Goal: Book appointment/travel/reservation

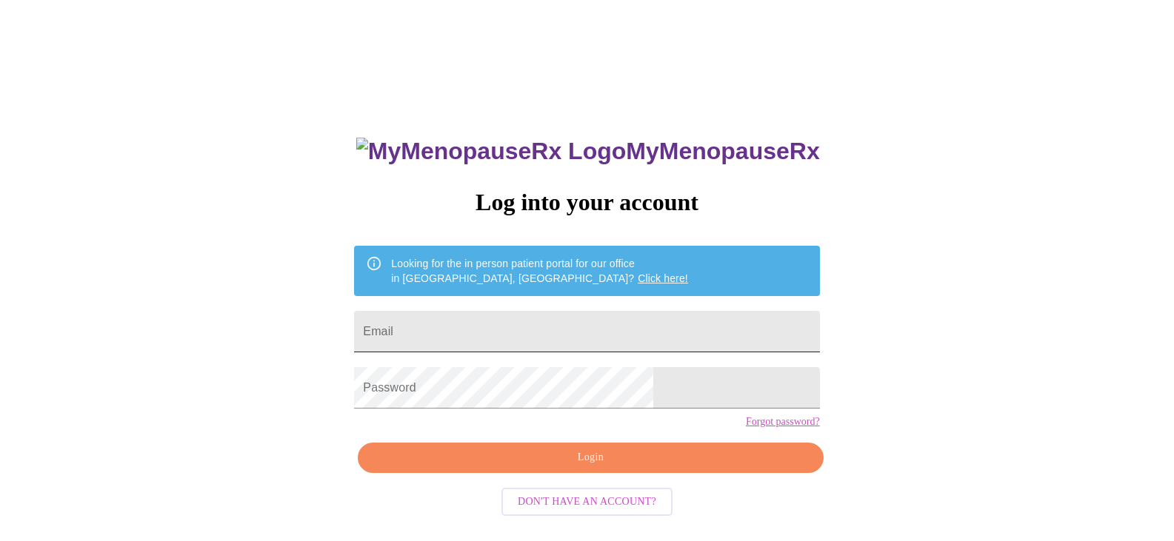
click at [521, 316] on input "Email" at bounding box center [586, 331] width 465 height 41
type input "[EMAIL_ADDRESS][DOMAIN_NAME]"
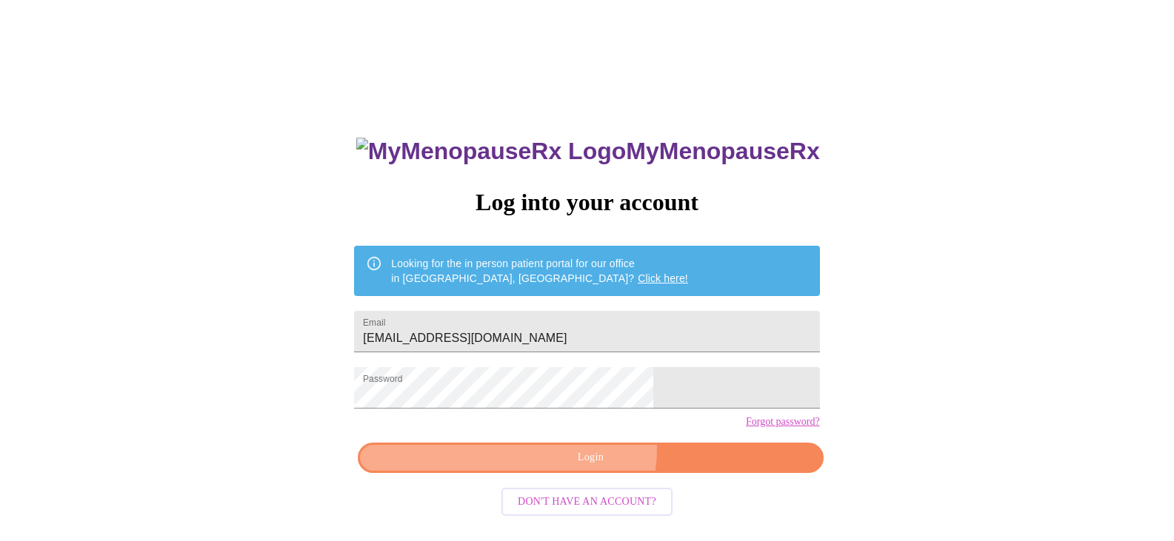
click at [566, 467] on span "Login" at bounding box center [590, 458] width 431 height 19
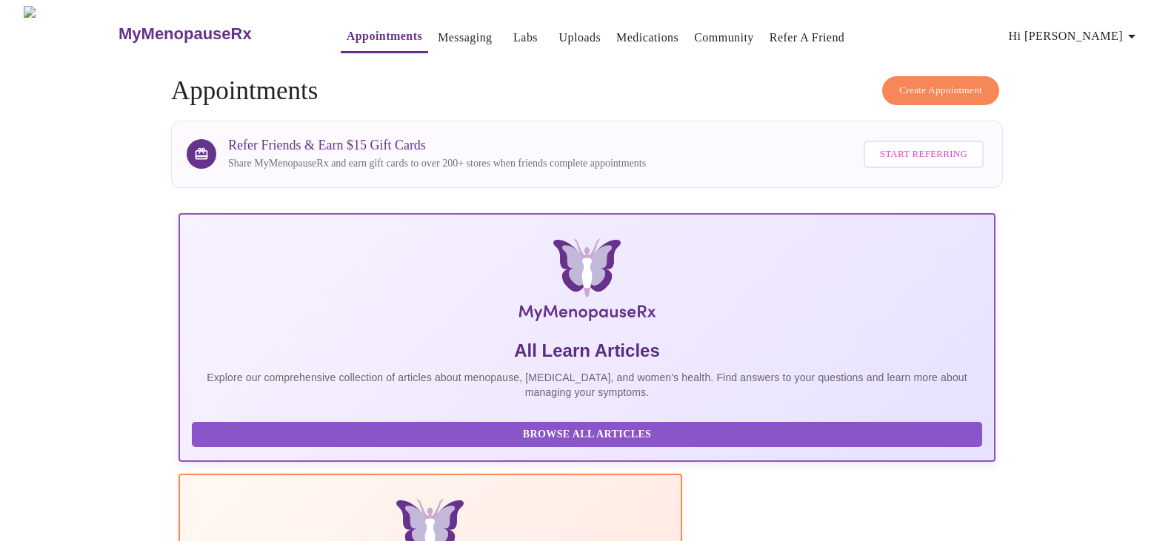
click at [347, 30] on link "Appointments" at bounding box center [385, 36] width 76 height 21
click at [958, 82] on span "Create Appointment" at bounding box center [940, 90] width 83 height 17
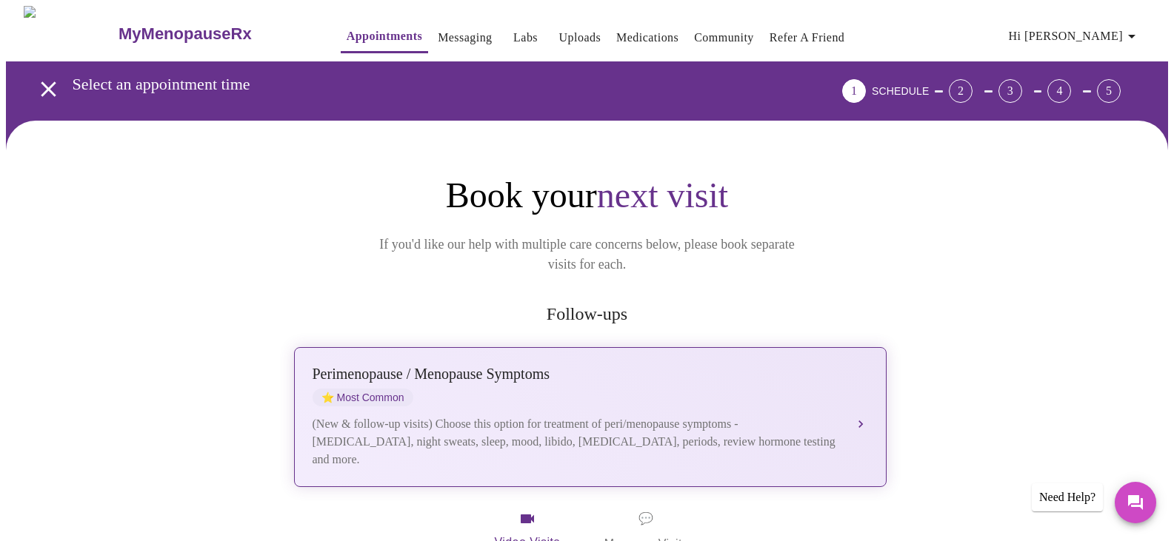
click at [698, 388] on div "[MEDICAL_DATA] / Menopause Symptoms ⭐ Most Common (New & follow-up visits) Choo…" at bounding box center [590, 417] width 555 height 103
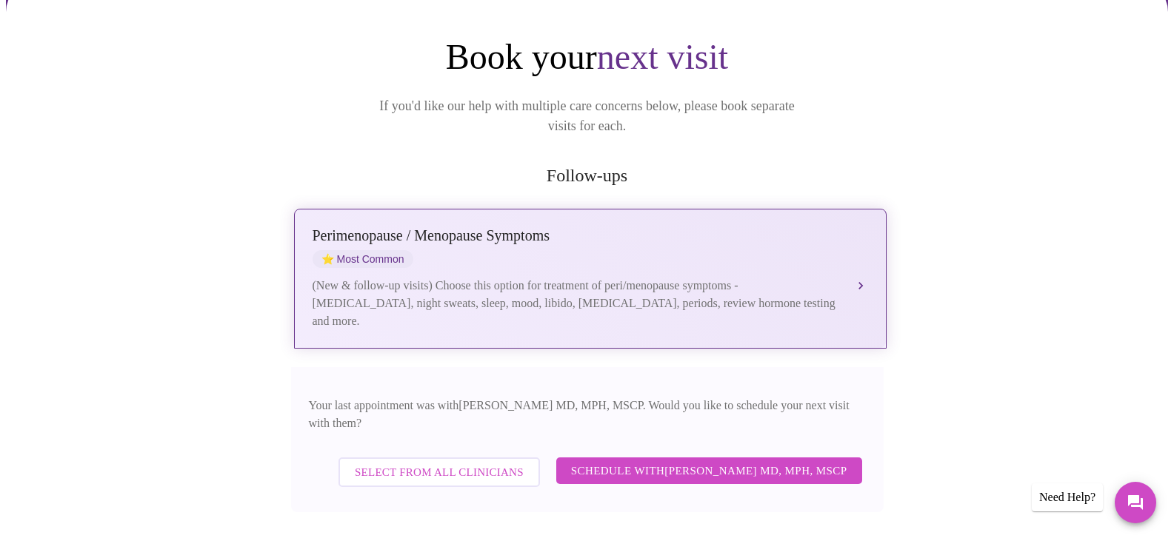
scroll to position [139, 0]
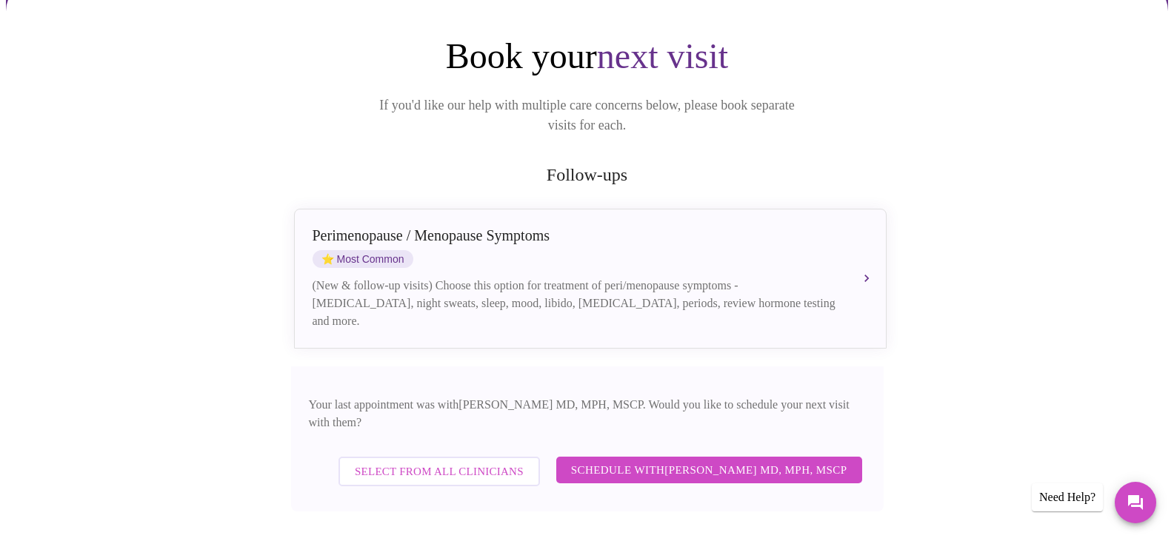
click at [417, 462] on span "Select from All Clinicians" at bounding box center [439, 471] width 169 height 19
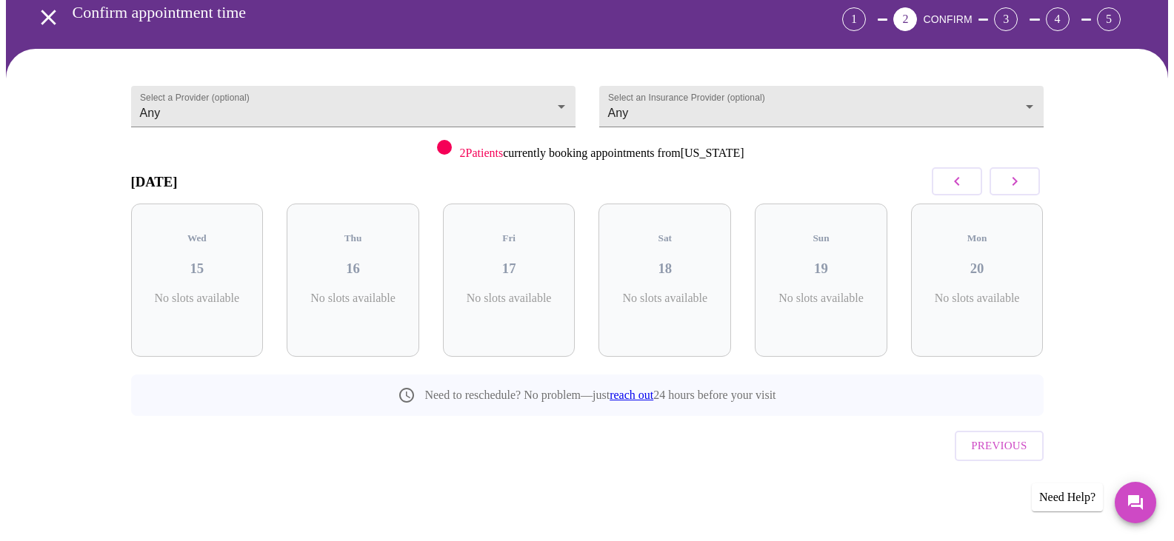
scroll to position [41, 0]
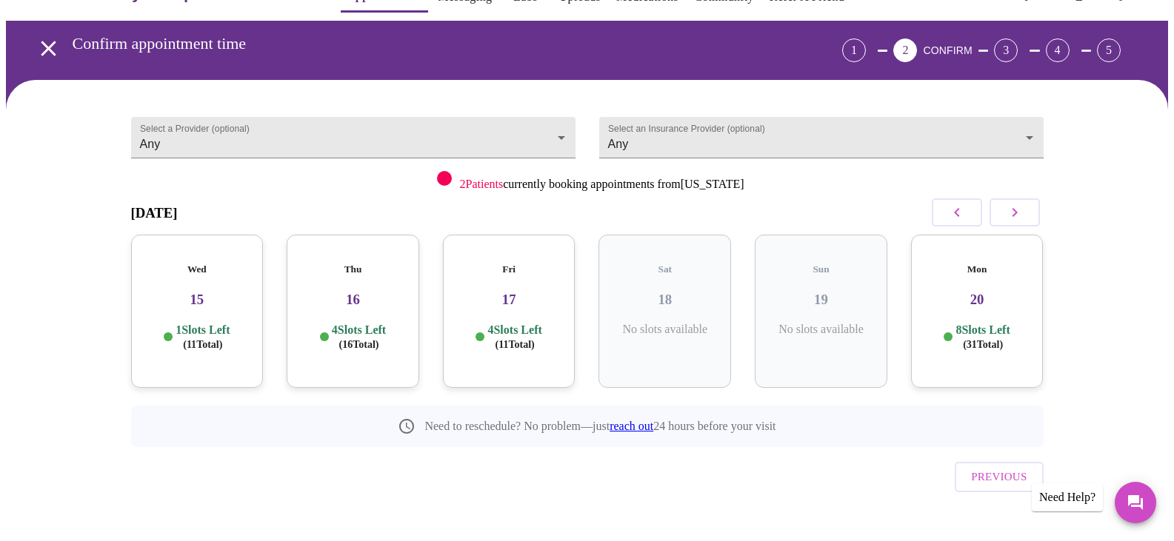
click at [196, 303] on div "Wed 15 1 Slots Left ( 11 Total)" at bounding box center [197, 311] width 133 height 153
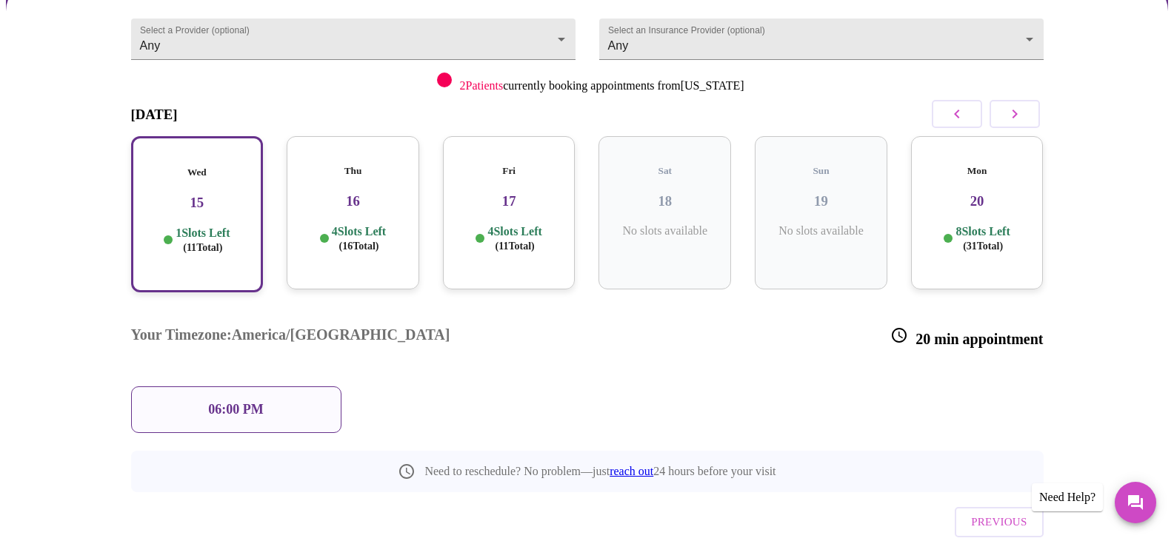
click at [227, 402] on p "06:00 PM" at bounding box center [235, 410] width 55 height 16
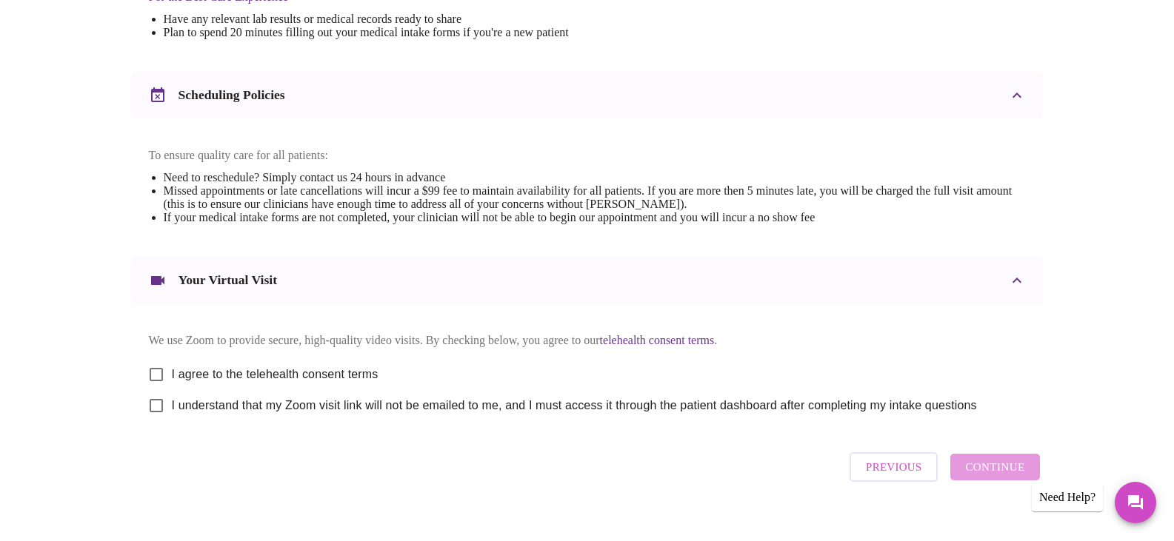
scroll to position [532, 0]
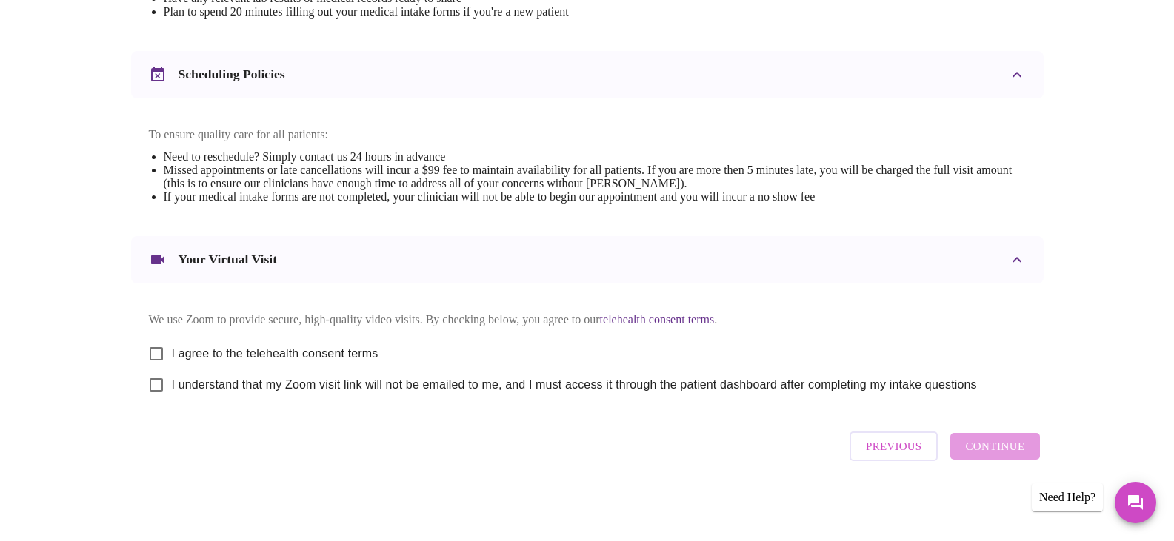
click at [161, 346] on input "I agree to the telehealth consent terms" at bounding box center [156, 353] width 31 height 31
checkbox input "true"
click at [158, 383] on input "I understand that my Zoom visit link will not be emailed to me, and I must acce…" at bounding box center [156, 385] width 31 height 31
checkbox input "true"
click at [1006, 444] on span "Continue" at bounding box center [994, 446] width 59 height 19
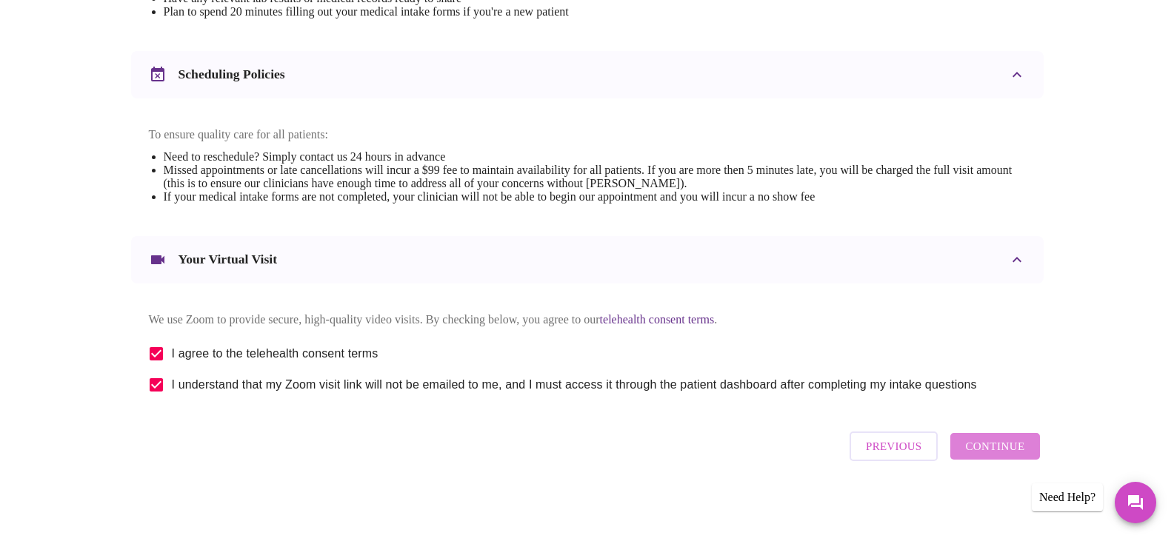
scroll to position [89, 0]
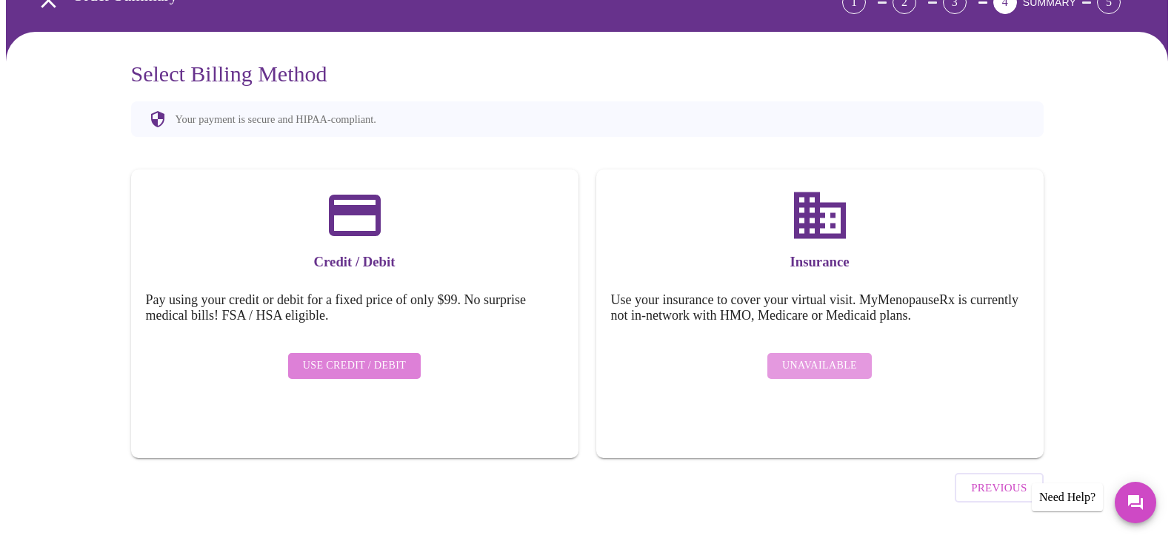
click at [395, 357] on span "Use Credit / Debit" at bounding box center [355, 366] width 104 height 19
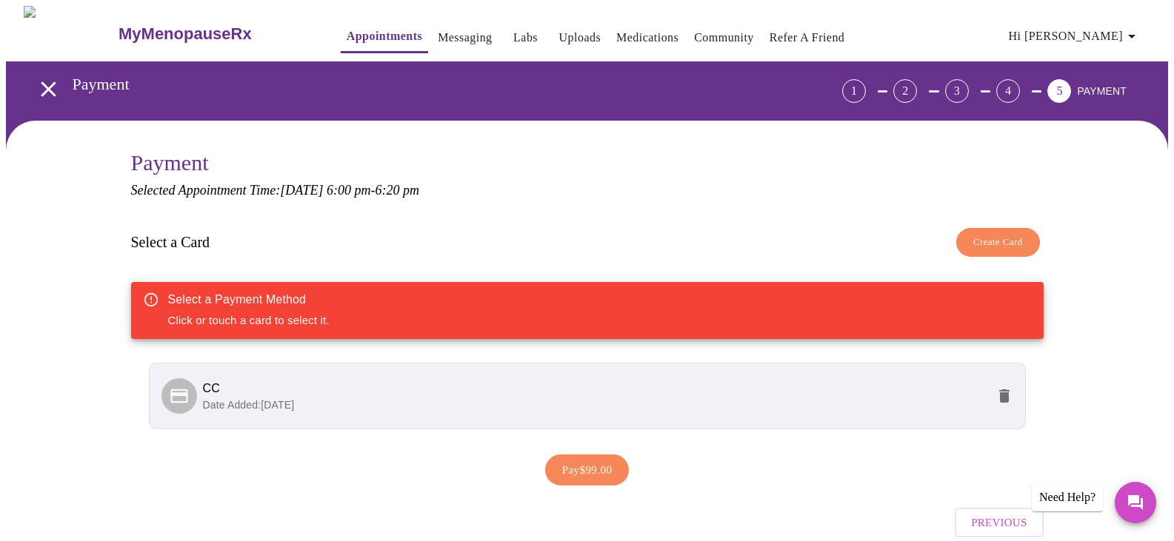
click at [401, 407] on p "Date Added: [DATE]" at bounding box center [595, 405] width 784 height 15
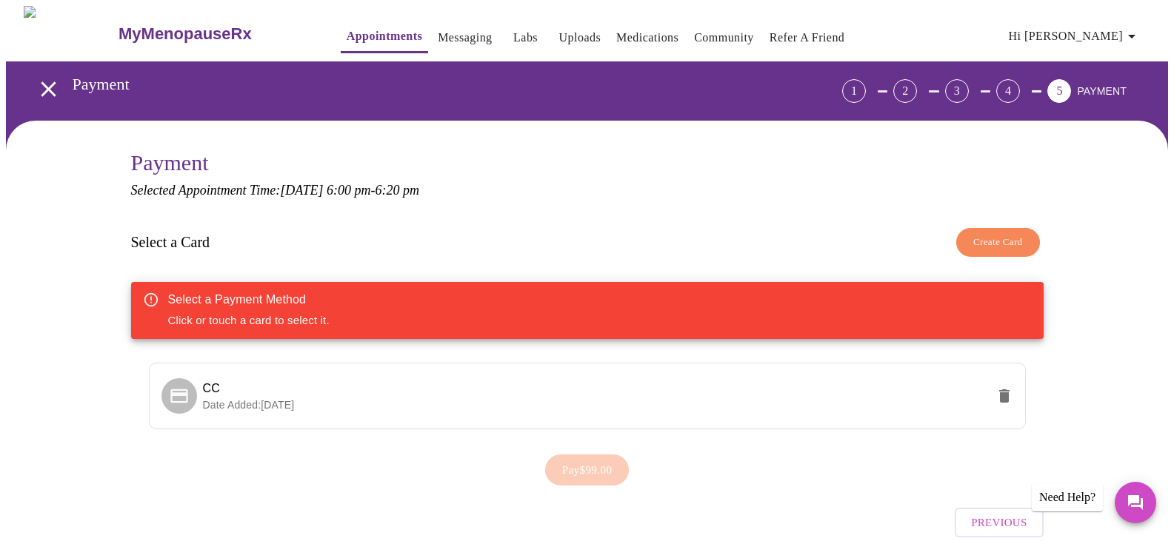
click at [476, 295] on div "Select a Payment Method Click or touch a card to select it." at bounding box center [587, 310] width 912 height 57
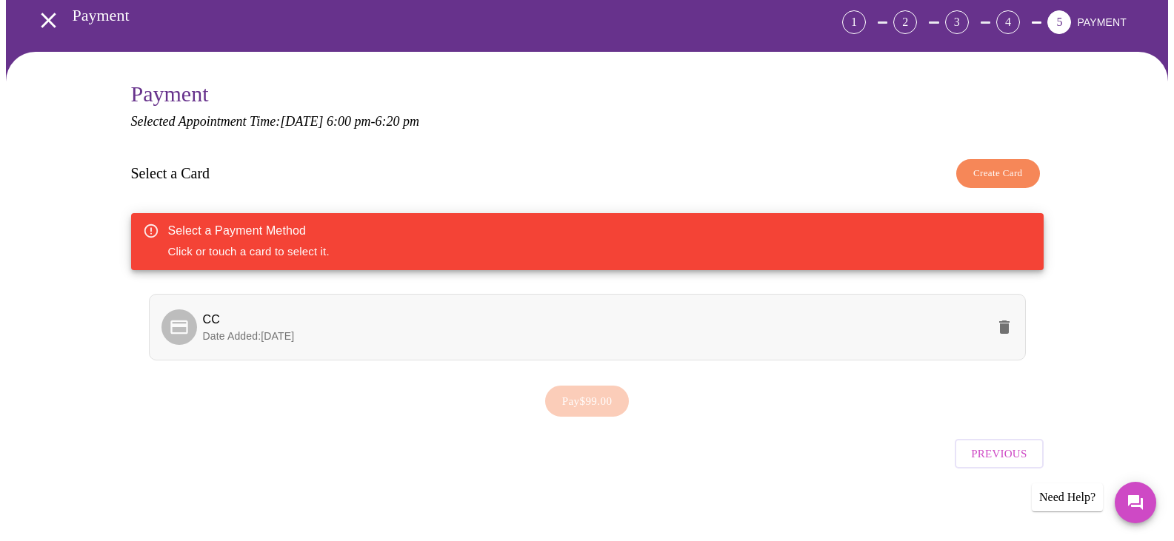
click at [193, 318] on div at bounding box center [179, 328] width 36 height 36
click at [583, 393] on span "Pay $99.00" at bounding box center [587, 401] width 50 height 19
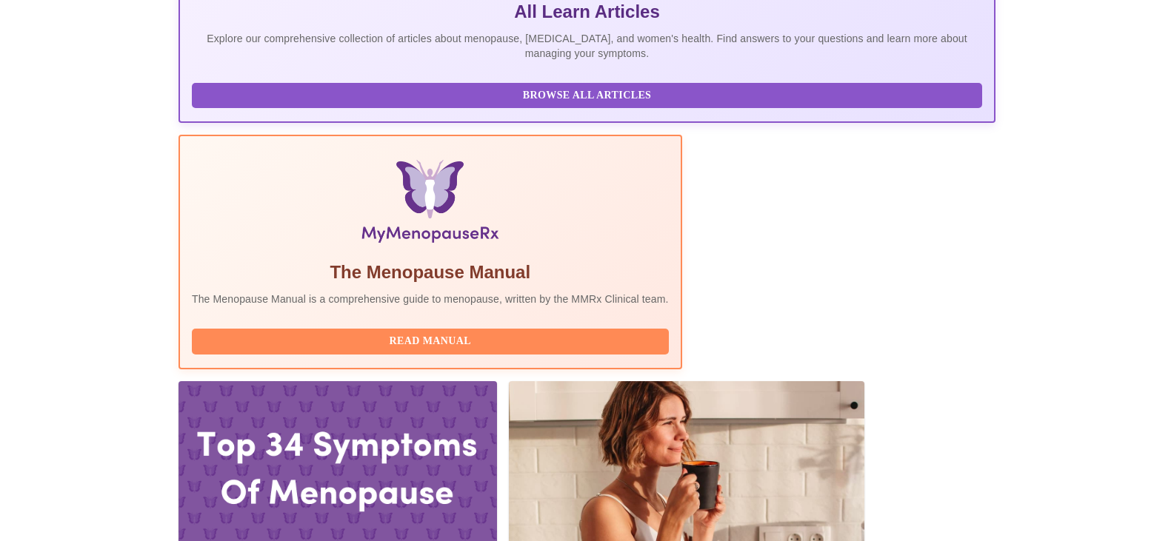
scroll to position [340, 0]
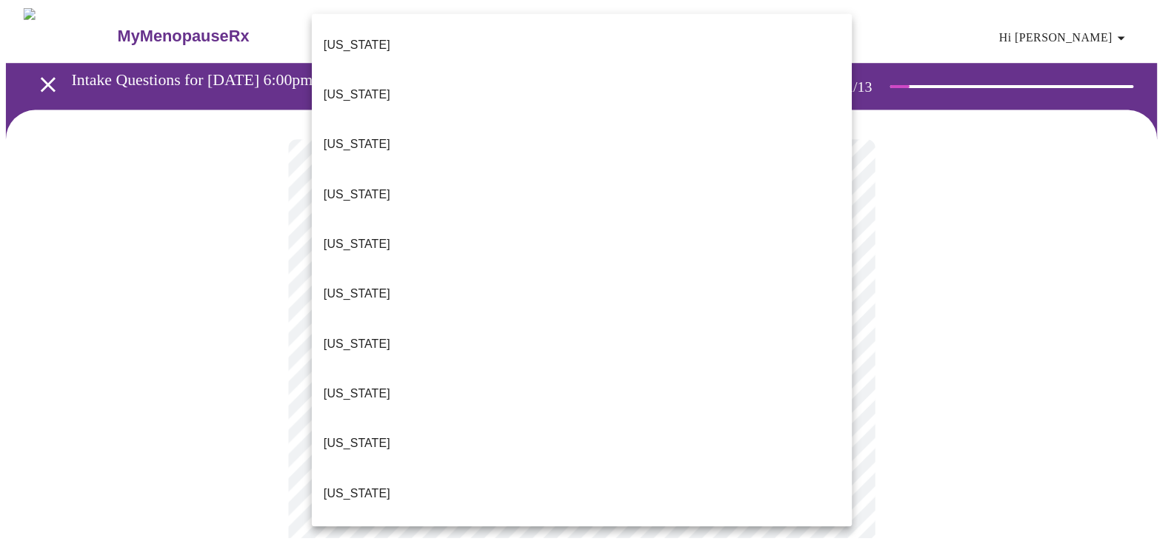
scroll to position [27, 0]
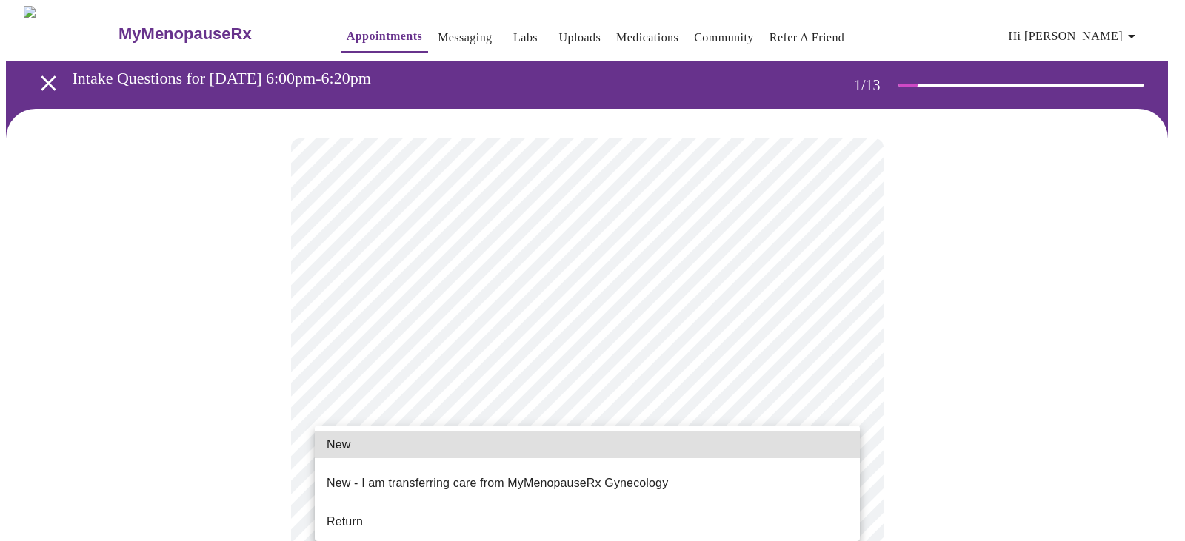
click at [385, 509] on li "Return" at bounding box center [587, 522] width 545 height 27
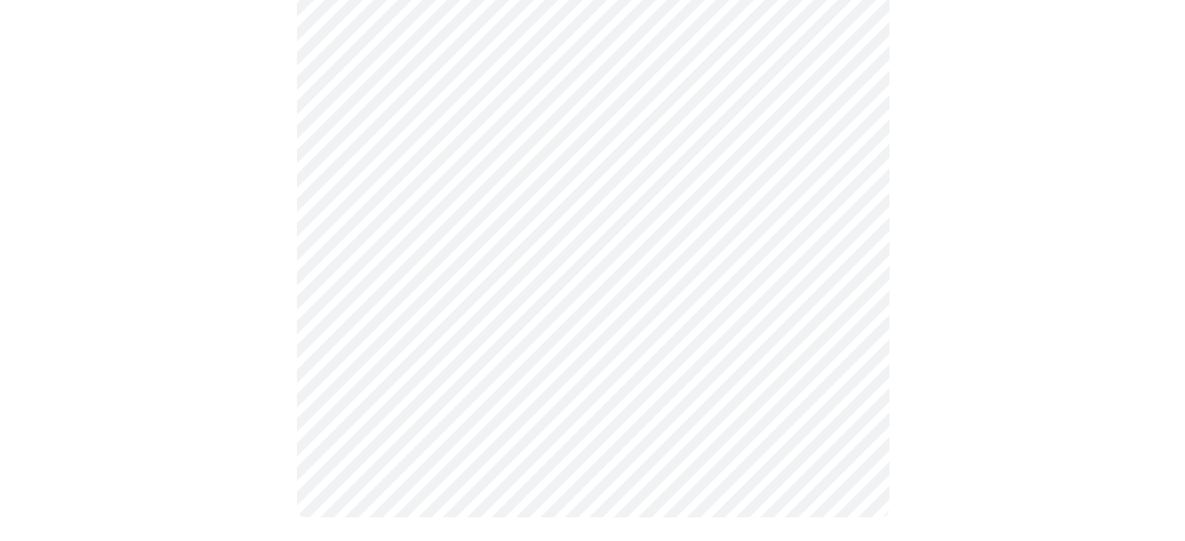
scroll to position [0, 0]
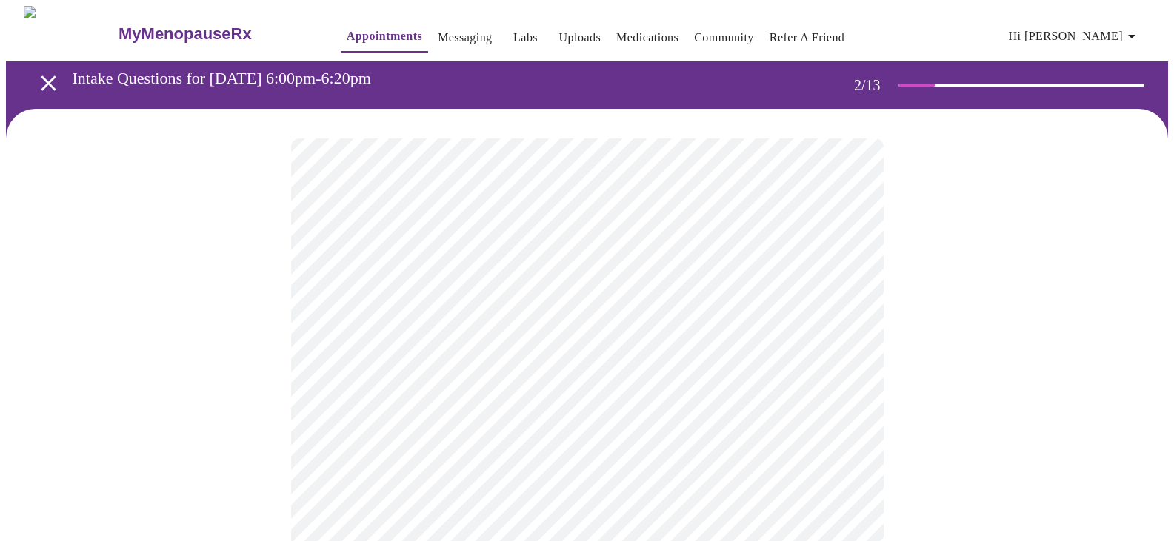
click at [648, 301] on body "MyMenopauseRx Appointments Messaging Labs Uploads Medications Community Refer a…" at bounding box center [587, 519] width 1162 height 1027
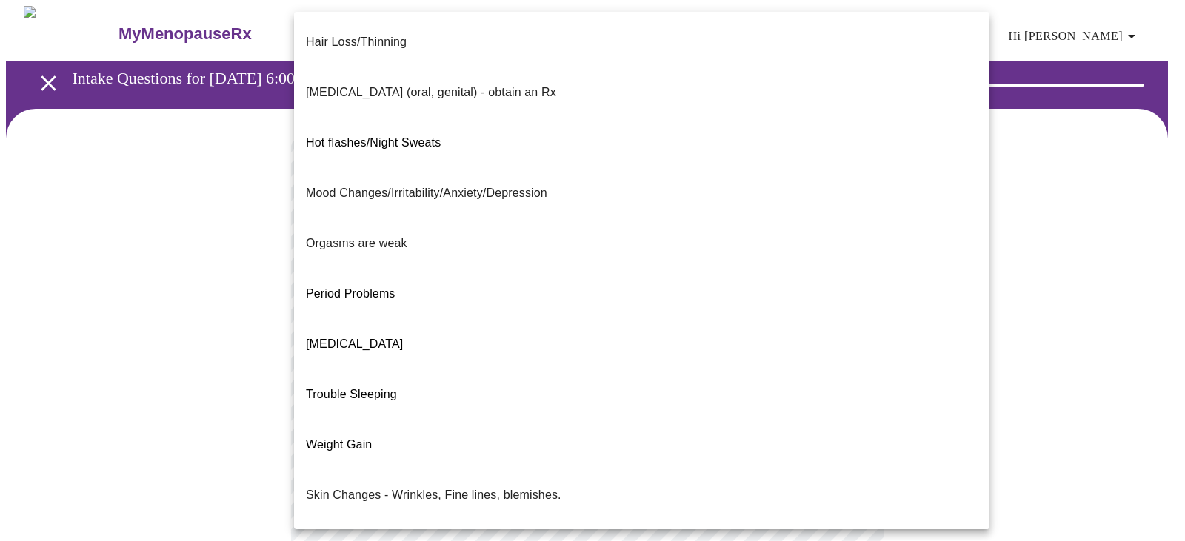
scroll to position [226, 0]
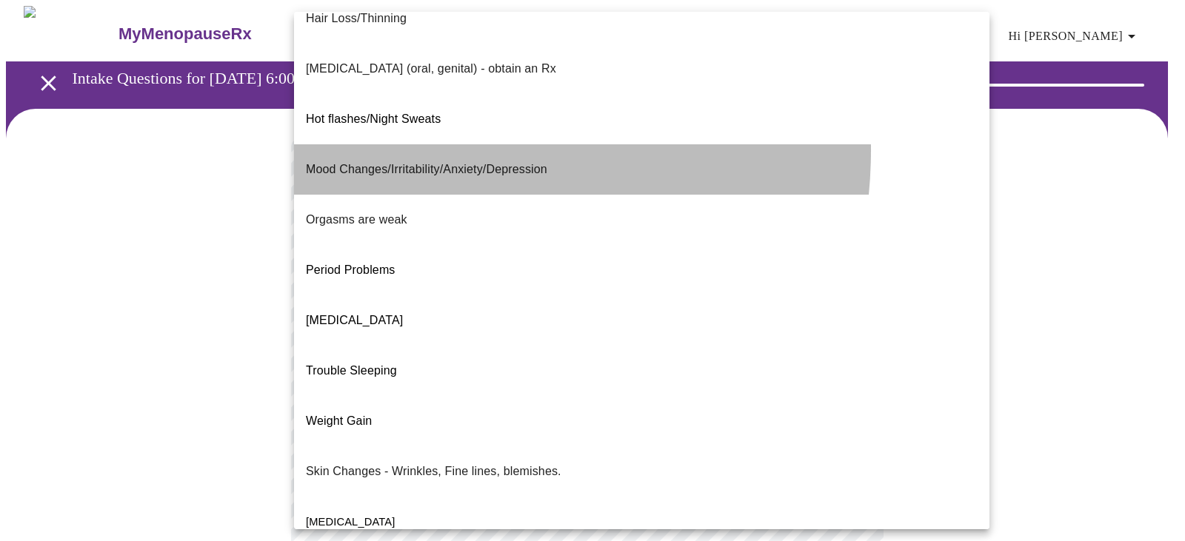
click at [407, 161] on p "Mood Changes/Irritability/Anxiety/Depression" at bounding box center [426, 170] width 241 height 18
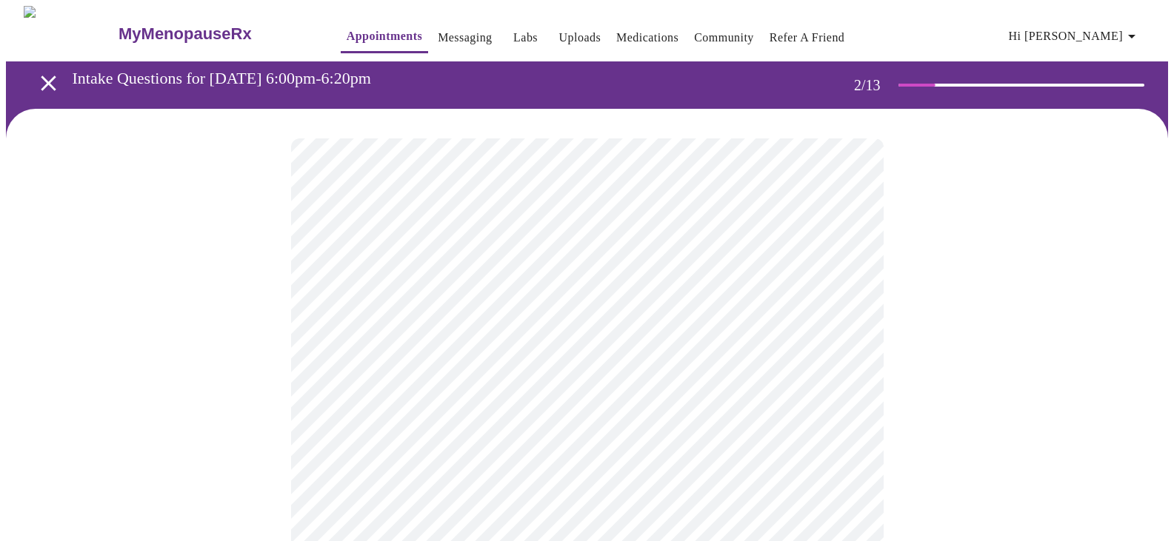
click at [586, 332] on body "MyMenopauseRx Appointments Messaging Labs Uploads Medications Community Refer a…" at bounding box center [587, 515] width 1162 height 1019
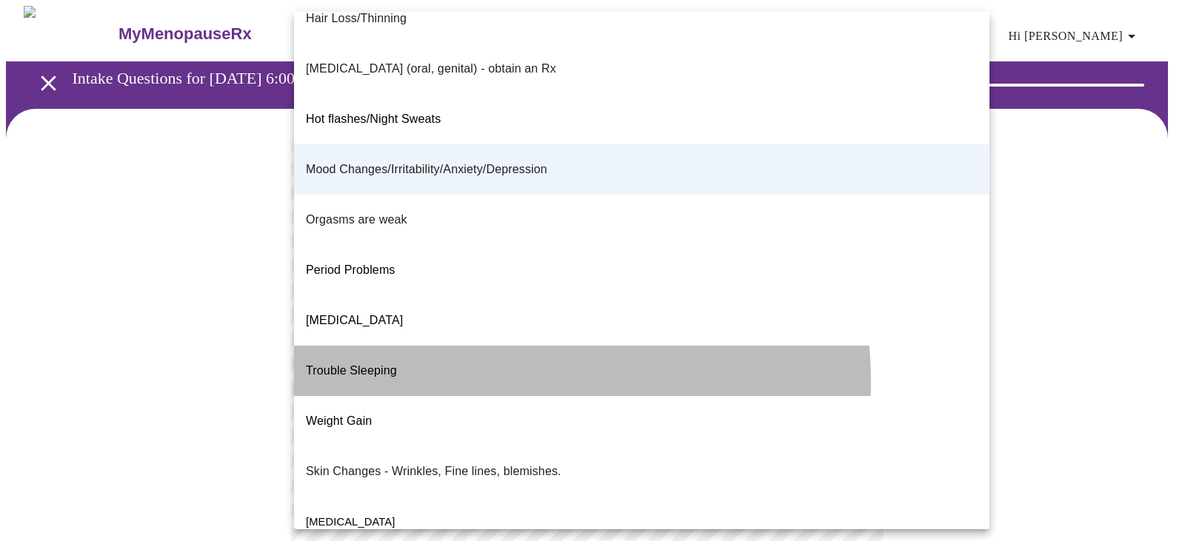
click at [478, 346] on li "Trouble Sleeping" at bounding box center [641, 371] width 695 height 50
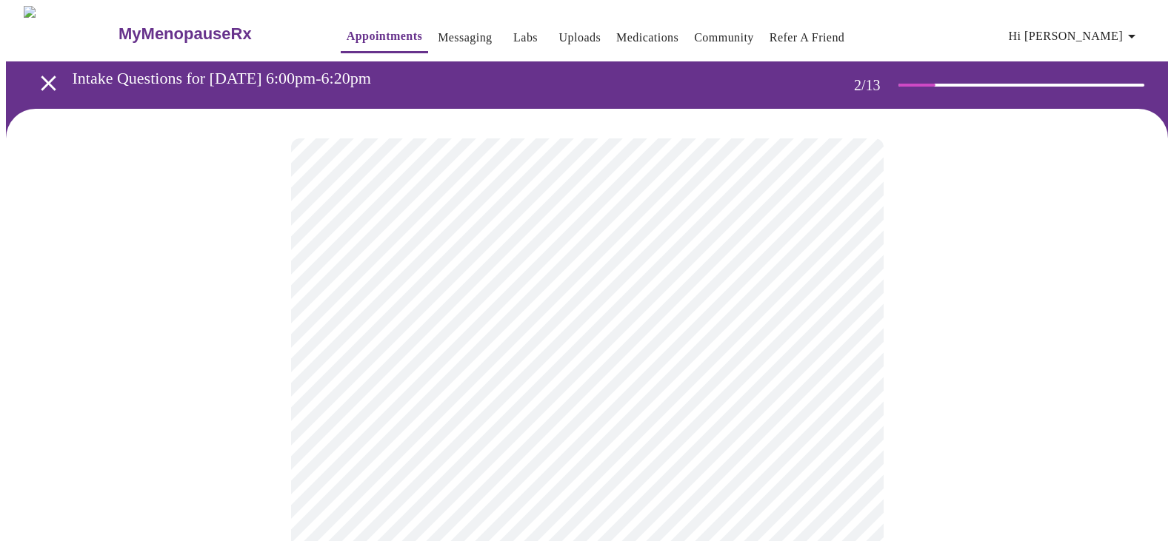
click at [840, 324] on body "MyMenopauseRx Appointments Messaging Labs Uploads Medications Community Refer a…" at bounding box center [587, 515] width 1162 height 1019
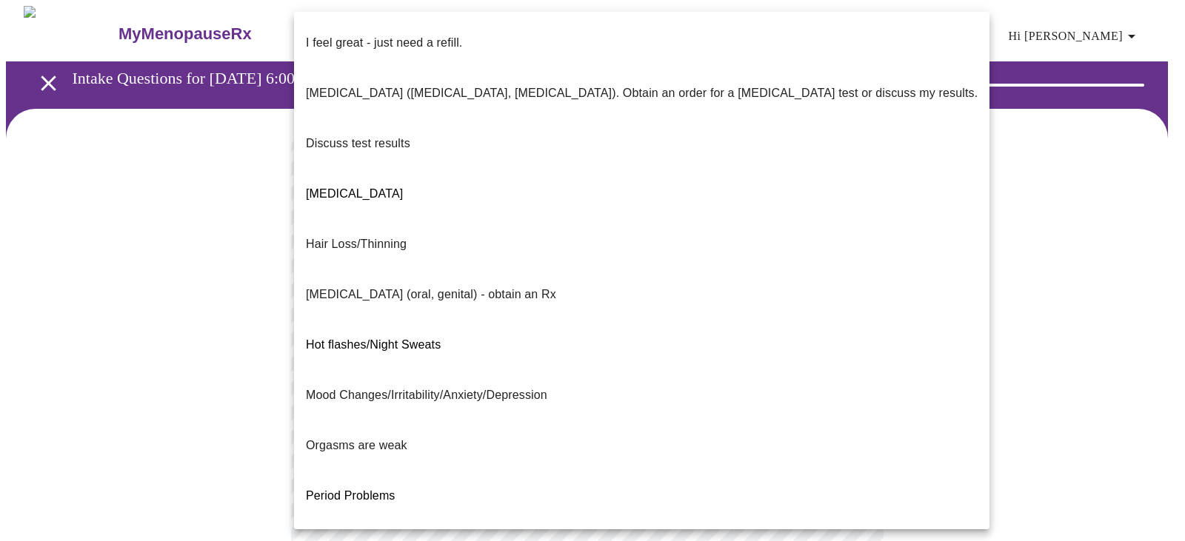
click at [531, 521] on li "[MEDICAL_DATA]" at bounding box center [641, 546] width 695 height 50
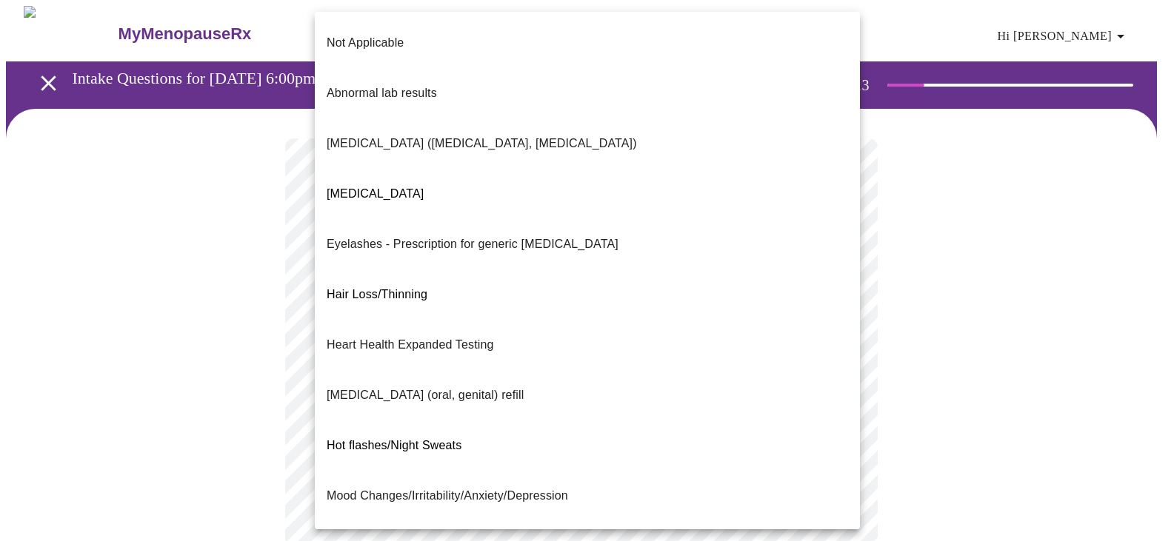
click at [704, 424] on body "MyMenopauseRx Appointments Messaging Labs Uploads Medications Community Refer a…" at bounding box center [587, 515] width 1162 height 1019
click at [527, 487] on p "Mood Changes/Irritability/Anxiety/Depression" at bounding box center [447, 496] width 241 height 18
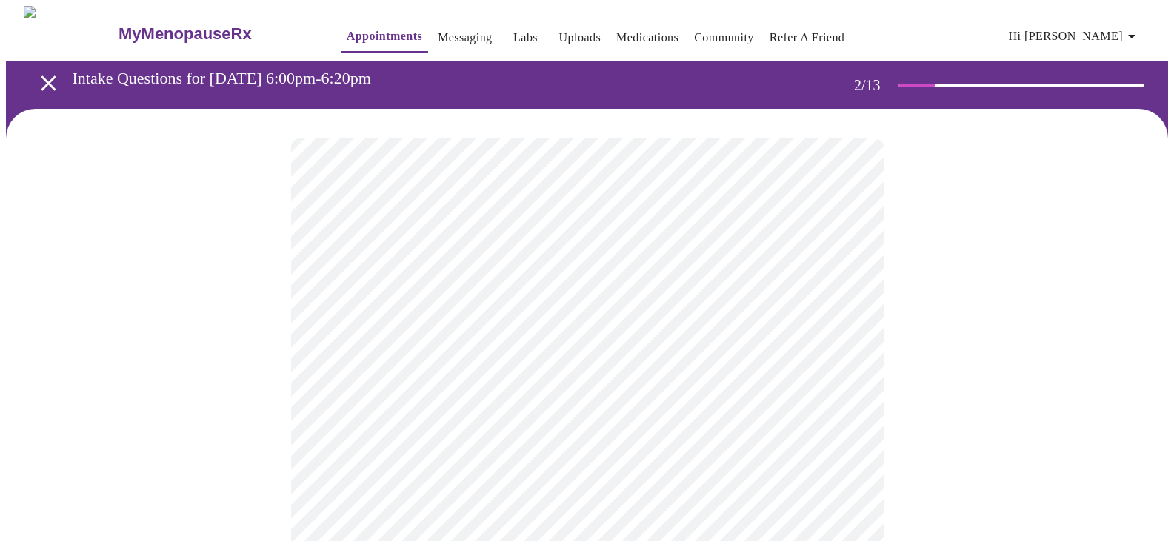
click at [552, 311] on body "MyMenopauseRx Appointments Messaging Labs Uploads Medications Community Refer a…" at bounding box center [587, 511] width 1162 height 1010
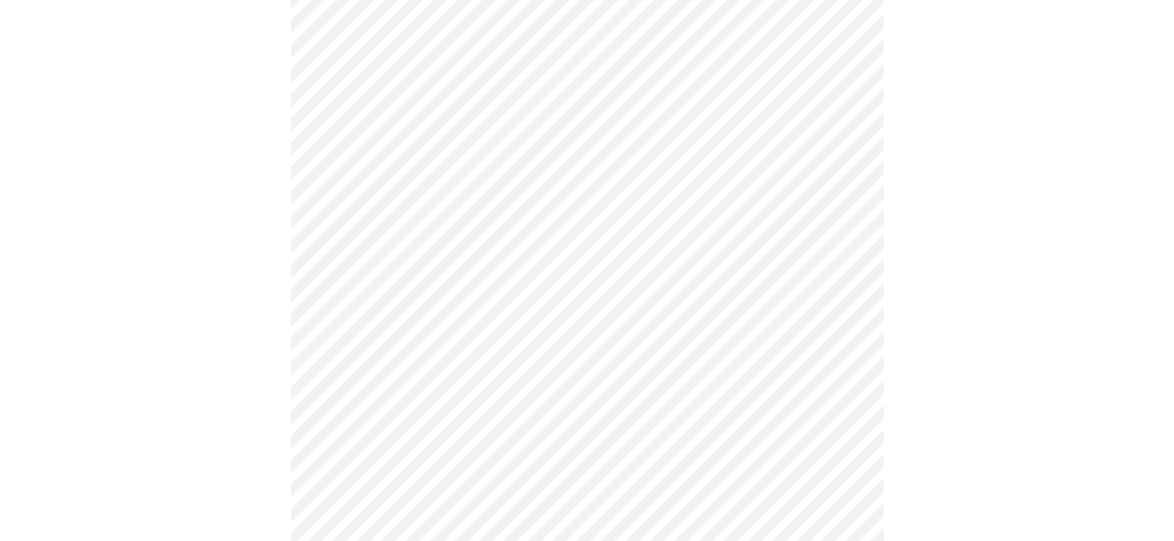
scroll to position [193, 0]
click at [849, 393] on body "MyMenopauseRx Appointments Messaging Labs Uploads Medications Community Refer a…" at bounding box center [587, 318] width 1162 height 1010
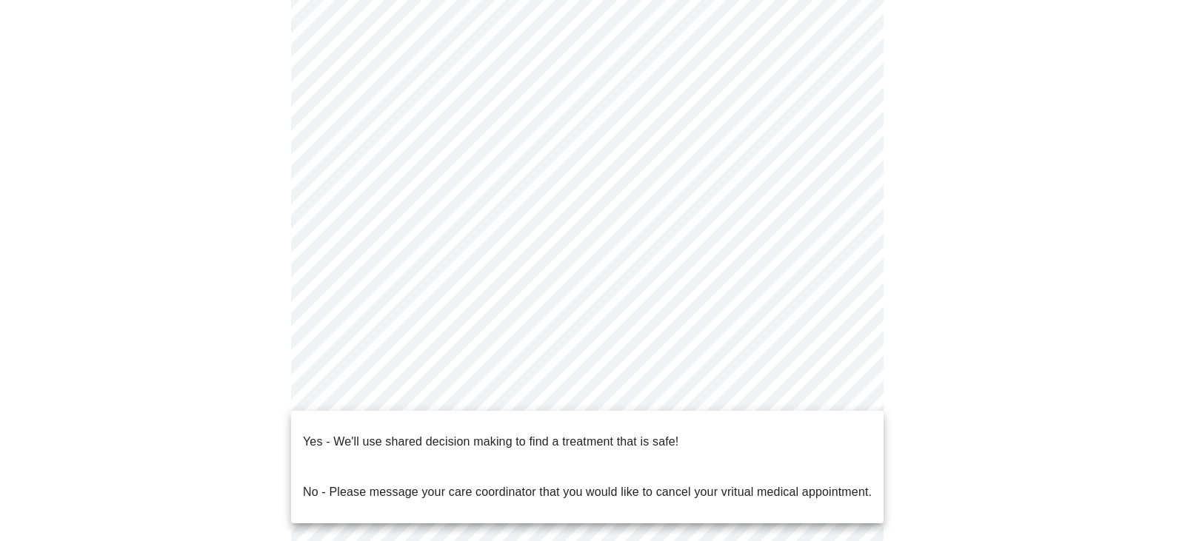
click at [702, 426] on li "Yes - We'll use shared decision making to find a treatment that is safe!" at bounding box center [587, 442] width 592 height 50
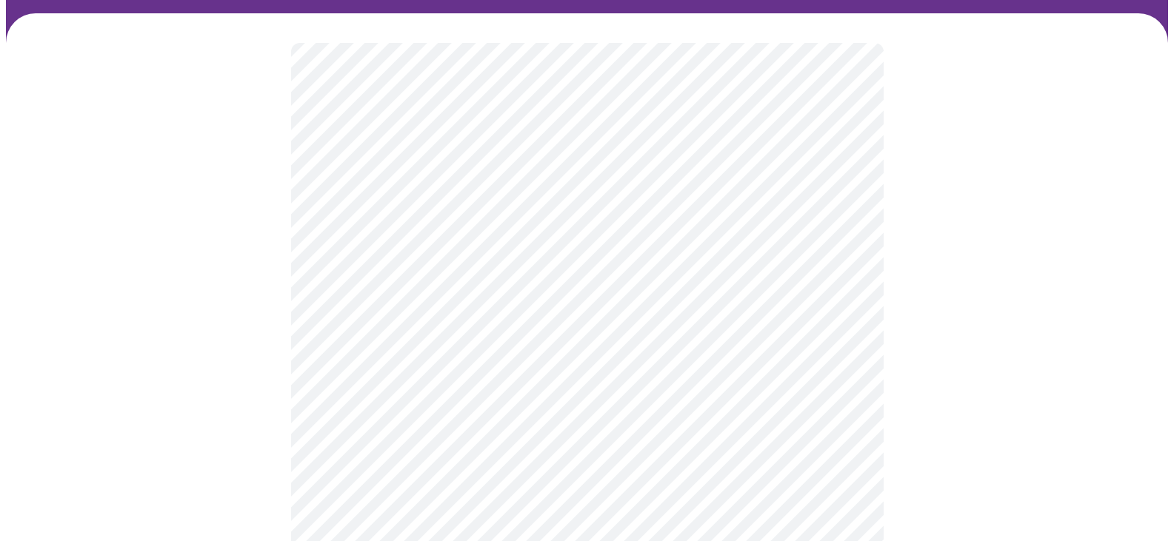
scroll to position [162, 0]
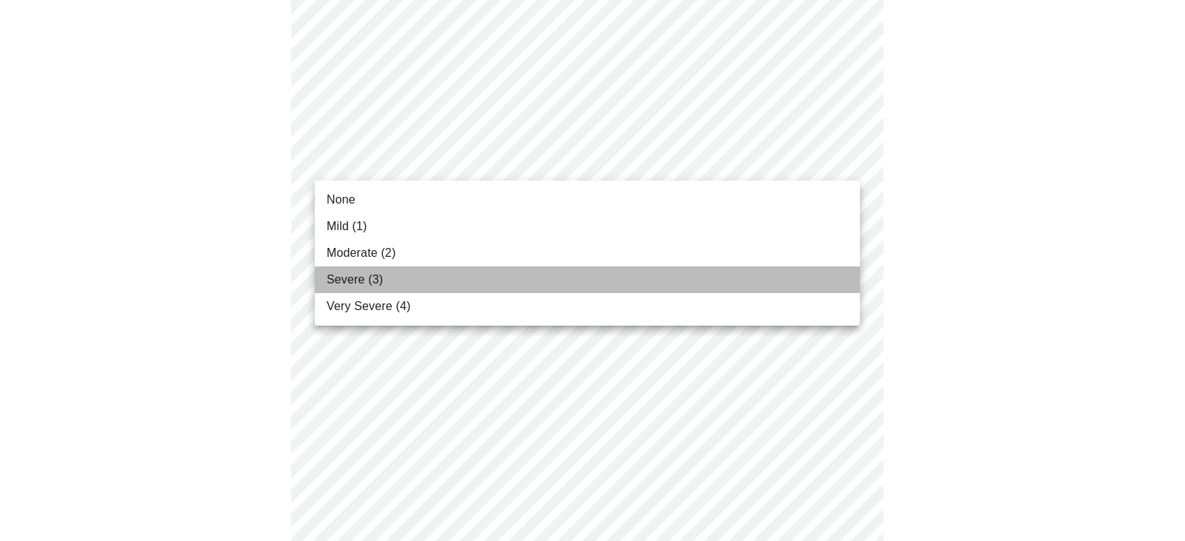
click at [474, 278] on li "Severe (3)" at bounding box center [587, 280] width 545 height 27
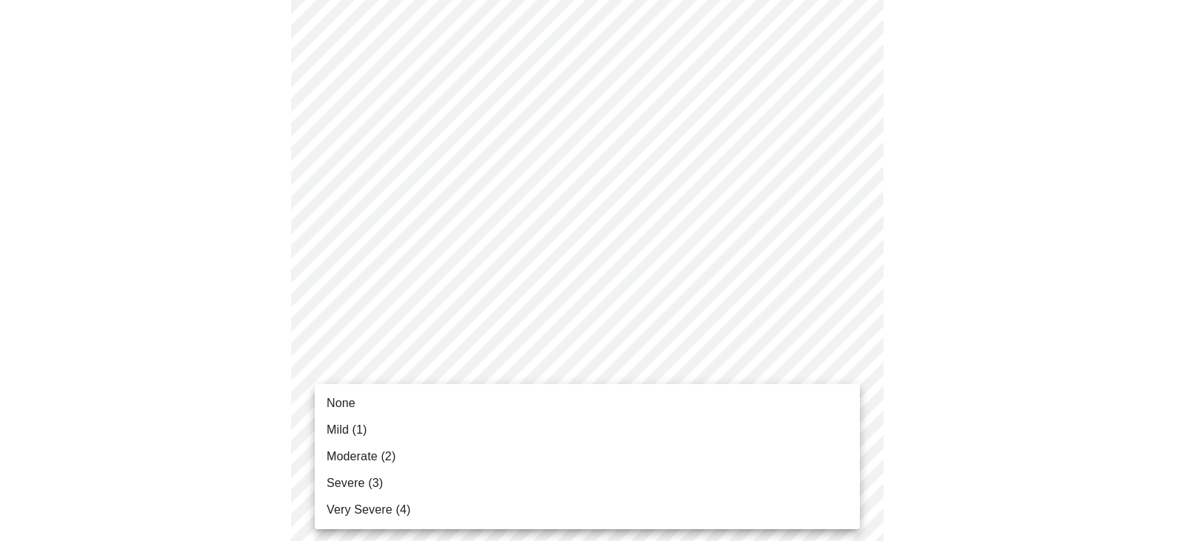
click at [384, 483] on li "Severe (3)" at bounding box center [587, 483] width 545 height 27
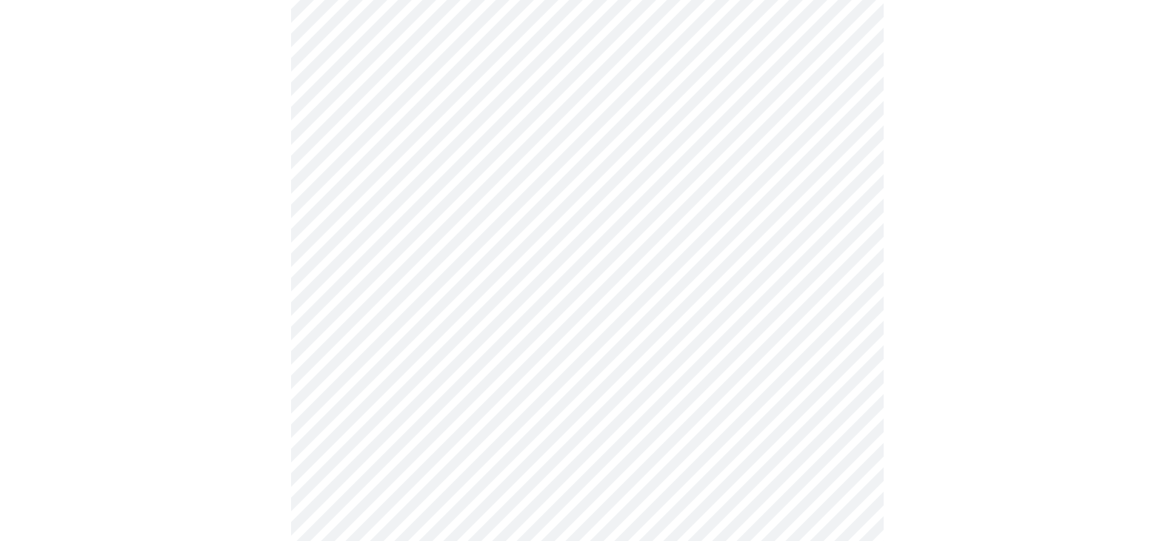
scroll to position [327, 0]
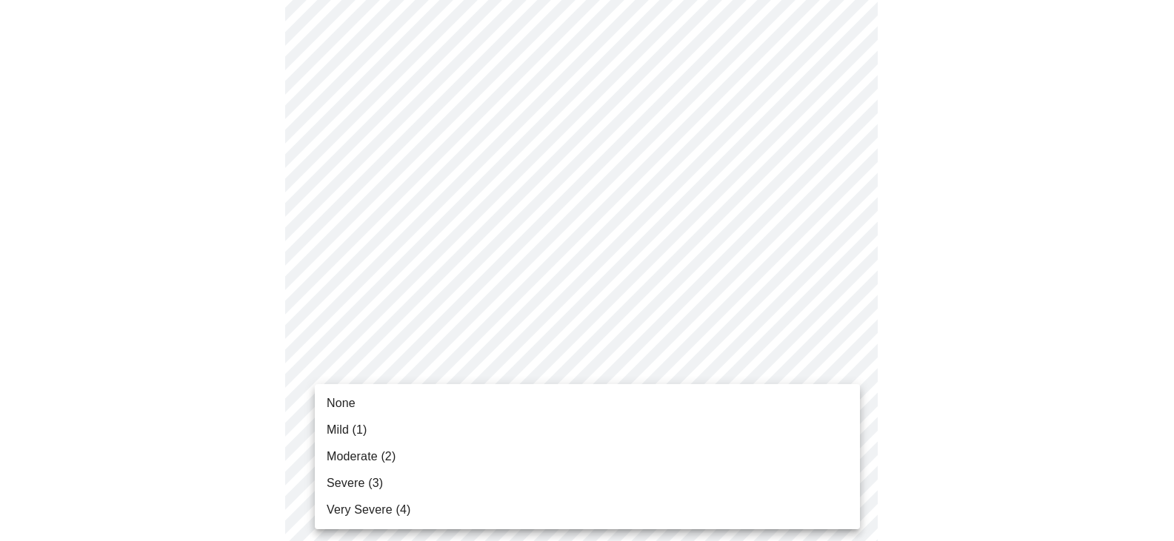
click at [367, 490] on span "Severe (3)" at bounding box center [355, 484] width 56 height 18
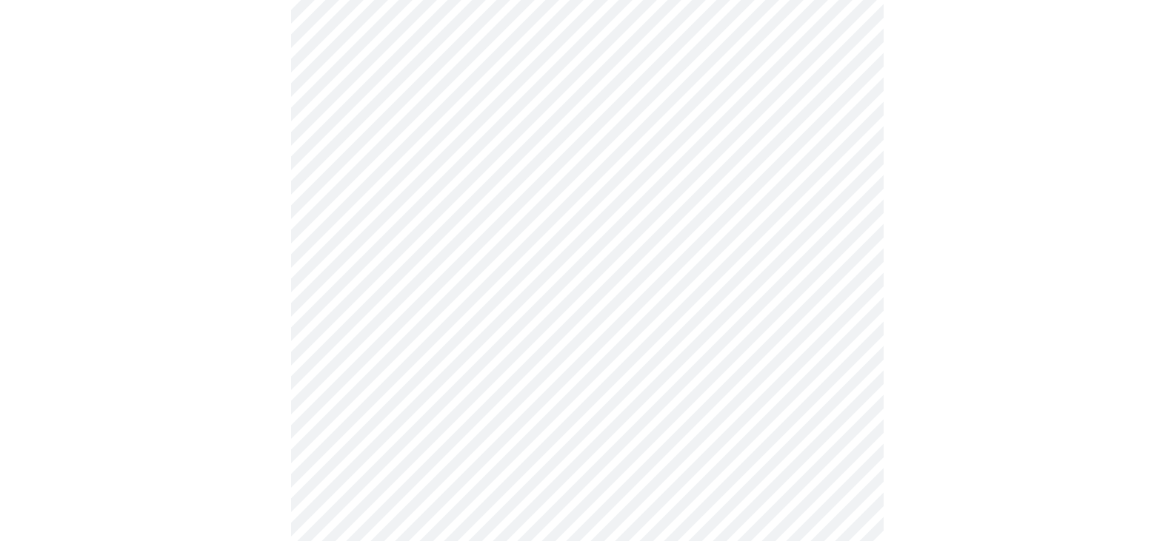
scroll to position [496, 0]
click at [752, 287] on body "MyMenopauseRx Appointments Messaging Labs Uploads Medications Community Refer a…" at bounding box center [587, 464] width 1162 height 1908
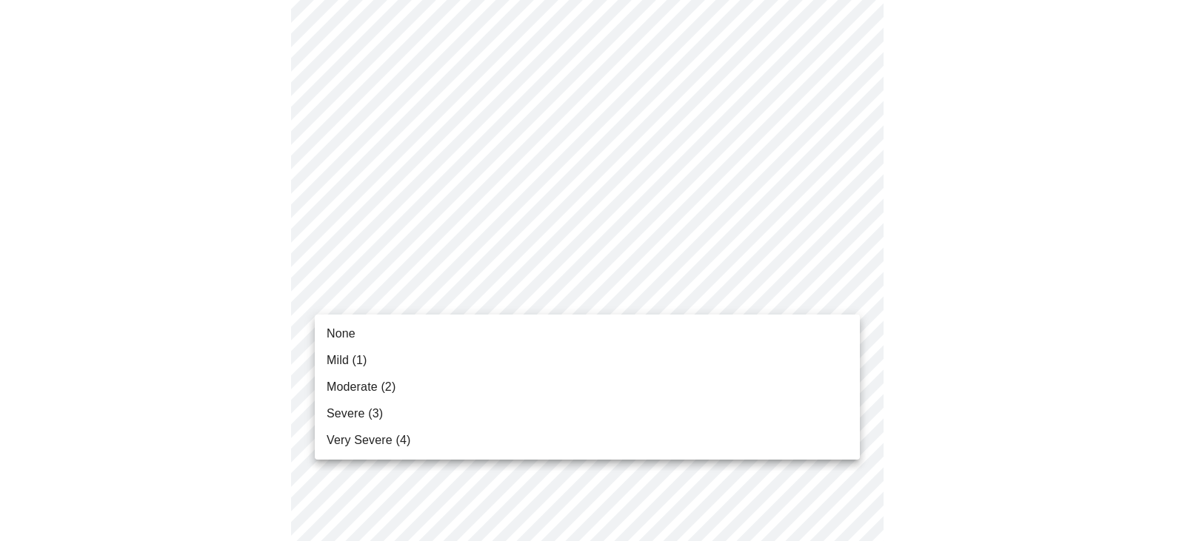
click at [382, 419] on li "Severe (3)" at bounding box center [587, 414] width 545 height 27
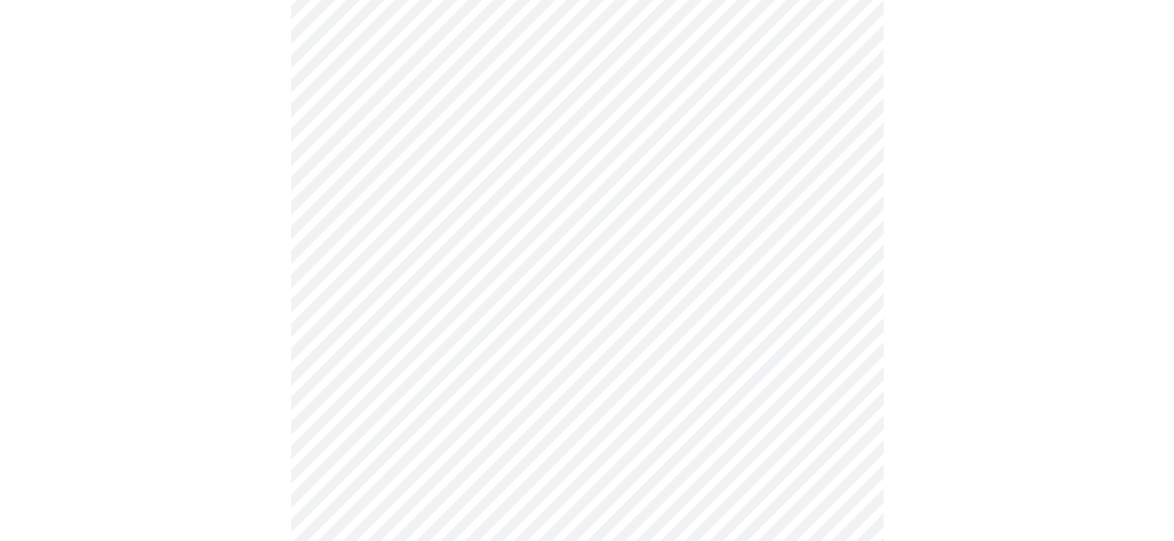
scroll to position [573, 0]
click at [792, 321] on body "MyMenopauseRx Appointments Messaging Labs Uploads Medications Community Refer a…" at bounding box center [587, 376] width 1162 height 1887
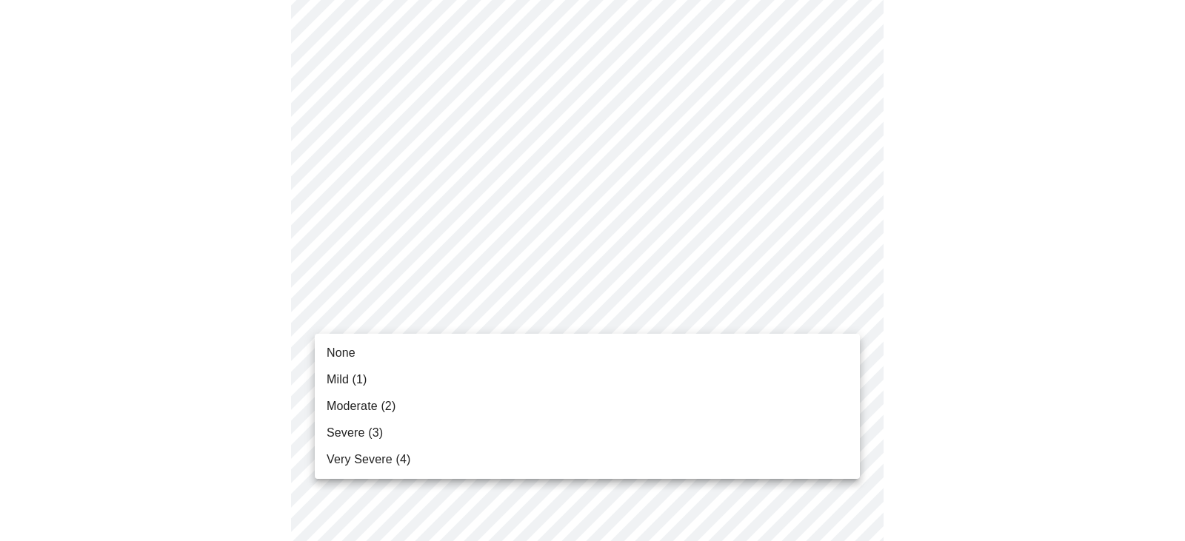
click at [519, 424] on li "Severe (3)" at bounding box center [587, 433] width 545 height 27
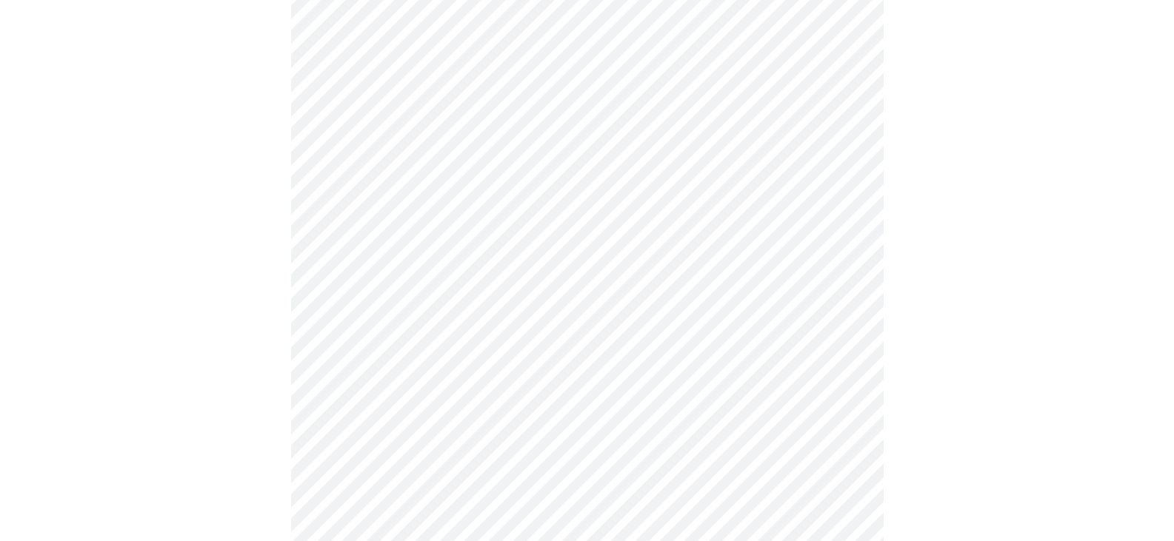
click at [821, 428] on body "MyMenopauseRx Appointments Messaging Labs Uploads Medications Community Refer a…" at bounding box center [587, 366] width 1162 height 1866
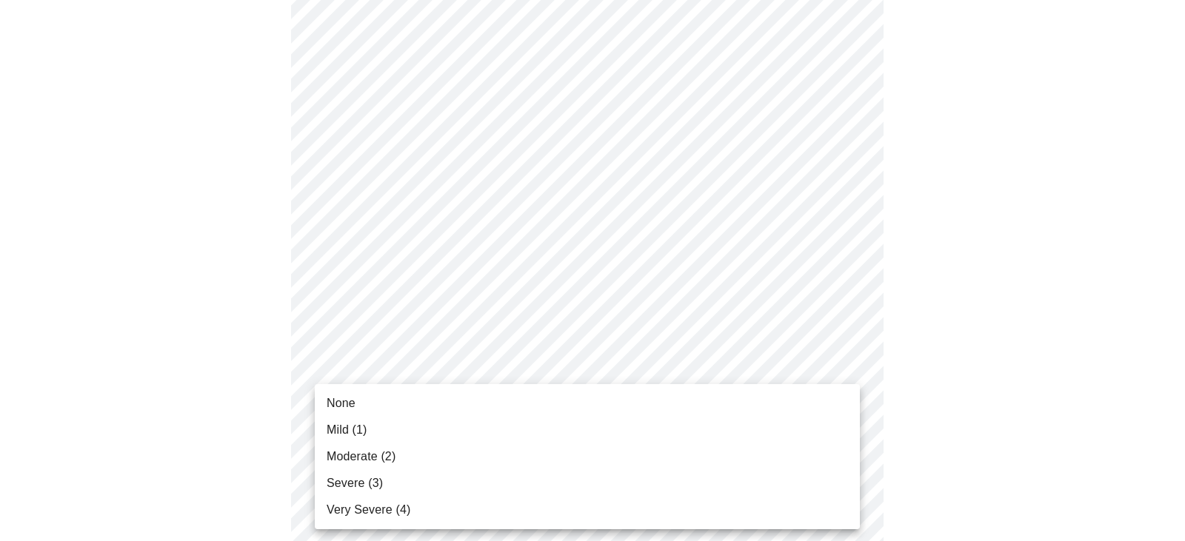
click at [361, 480] on span "Severe (3)" at bounding box center [355, 484] width 56 height 18
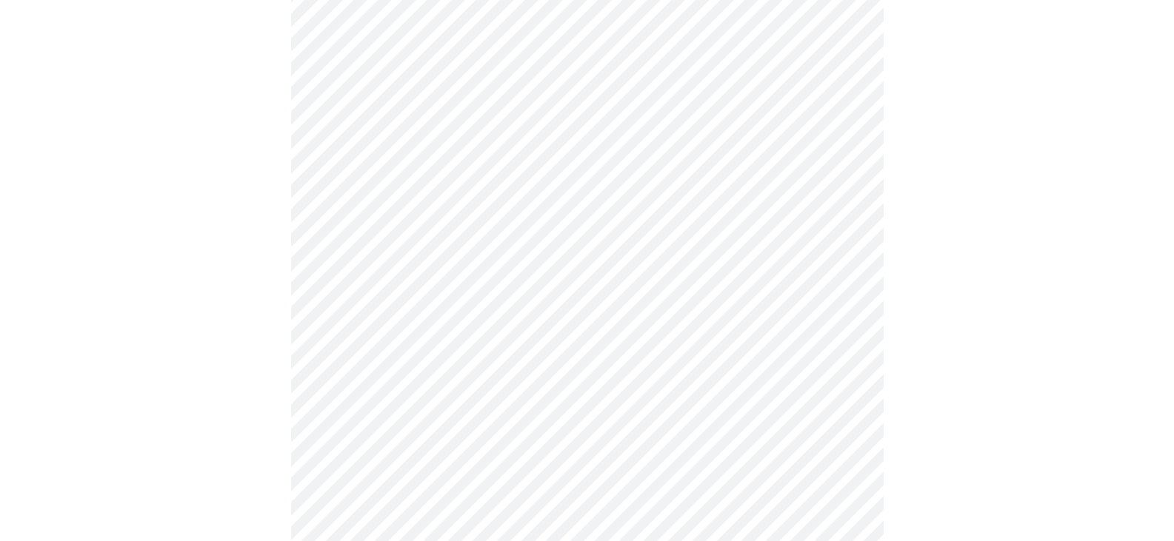
scroll to position [694, 0]
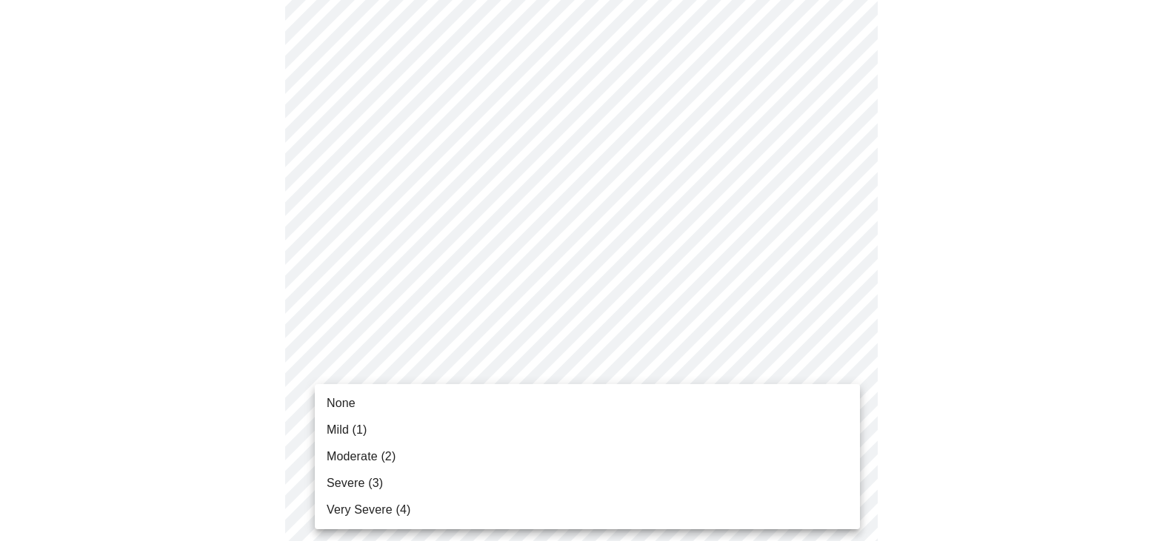
click at [712, 435] on body "MyMenopauseRx Appointments Messaging Labs Uploads Medications Community Refer a…" at bounding box center [587, 234] width 1162 height 1845
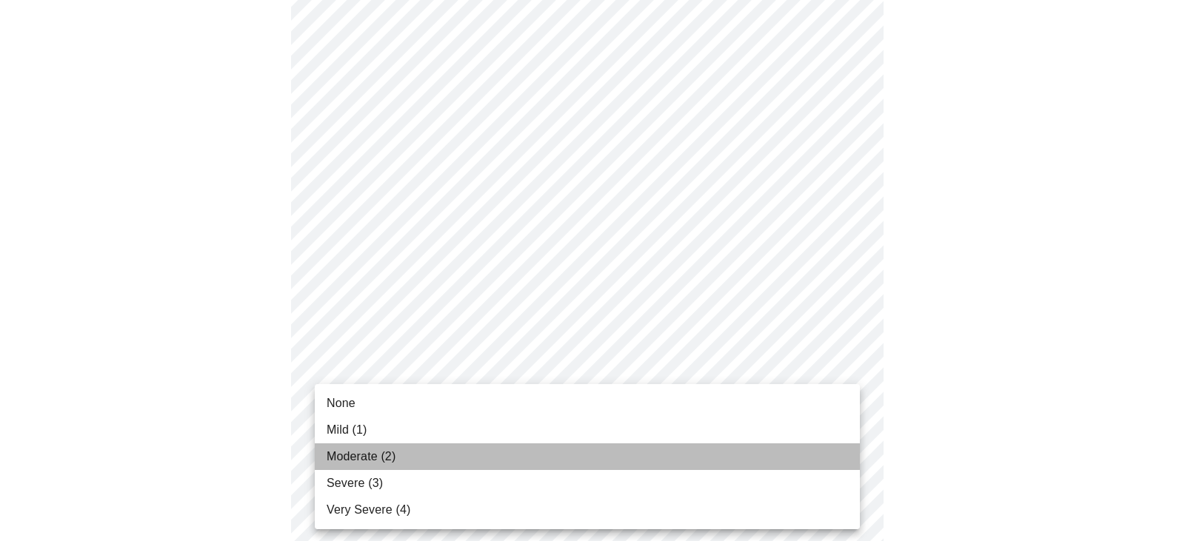
click at [380, 455] on span "Moderate (2)" at bounding box center [361, 457] width 69 height 18
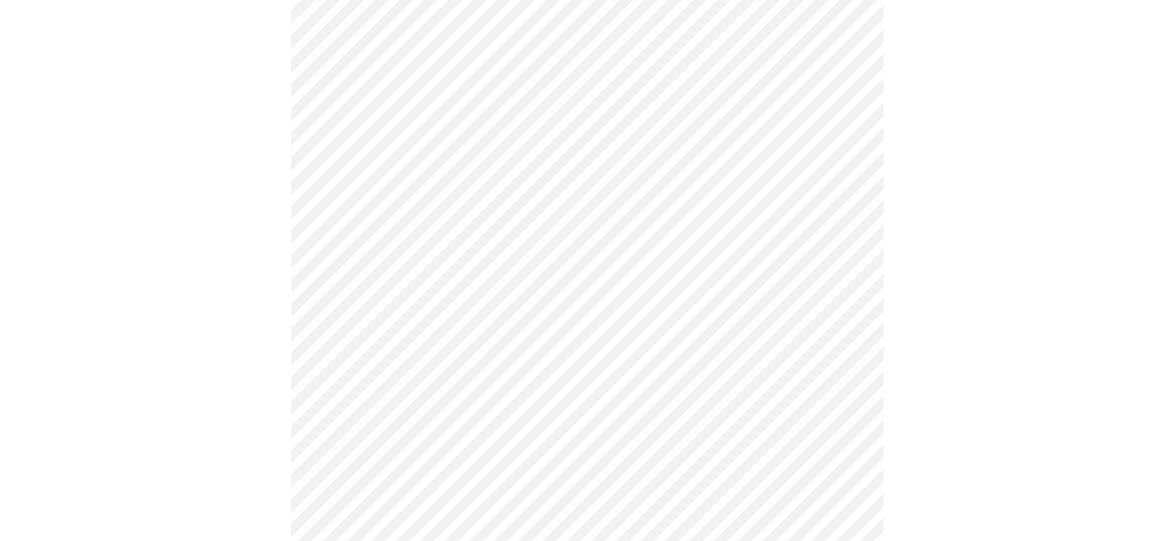
scroll to position [935, 0]
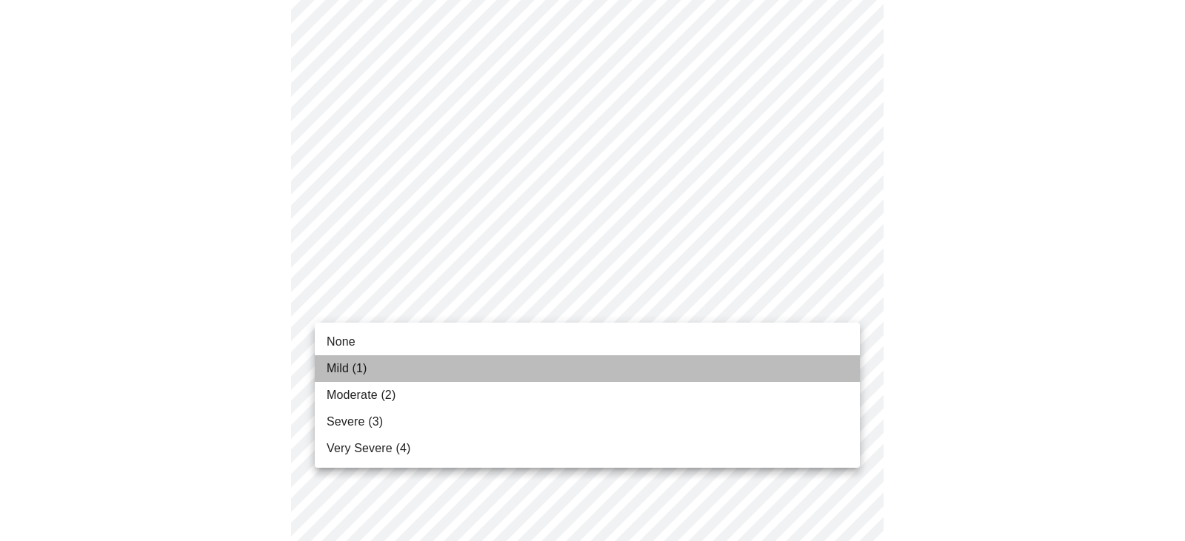
click at [547, 365] on li "Mild (1)" at bounding box center [587, 368] width 545 height 27
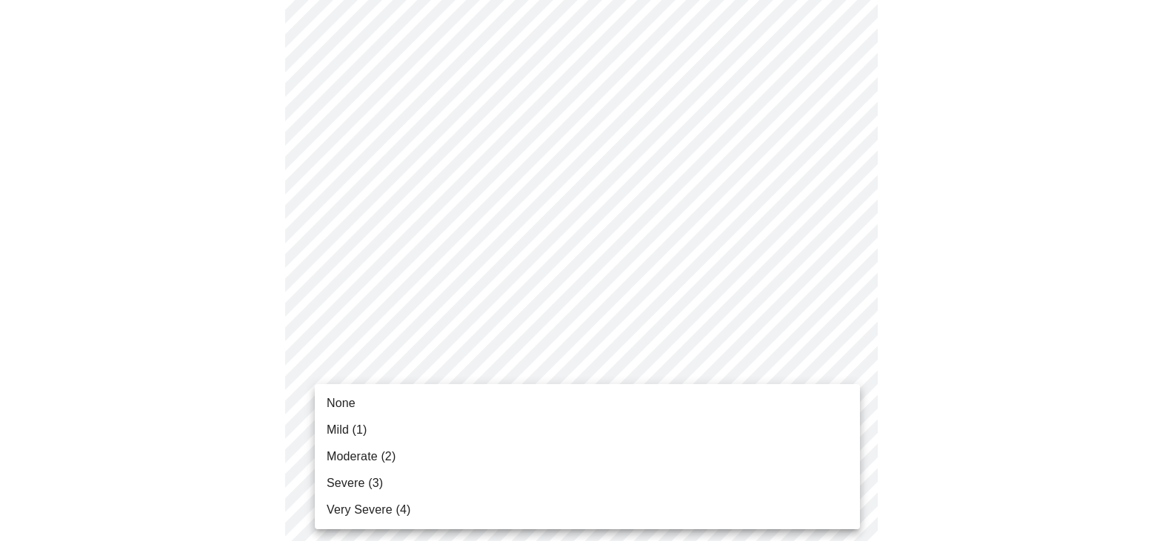
click at [514, 424] on li "Mild (1)" at bounding box center [587, 430] width 545 height 27
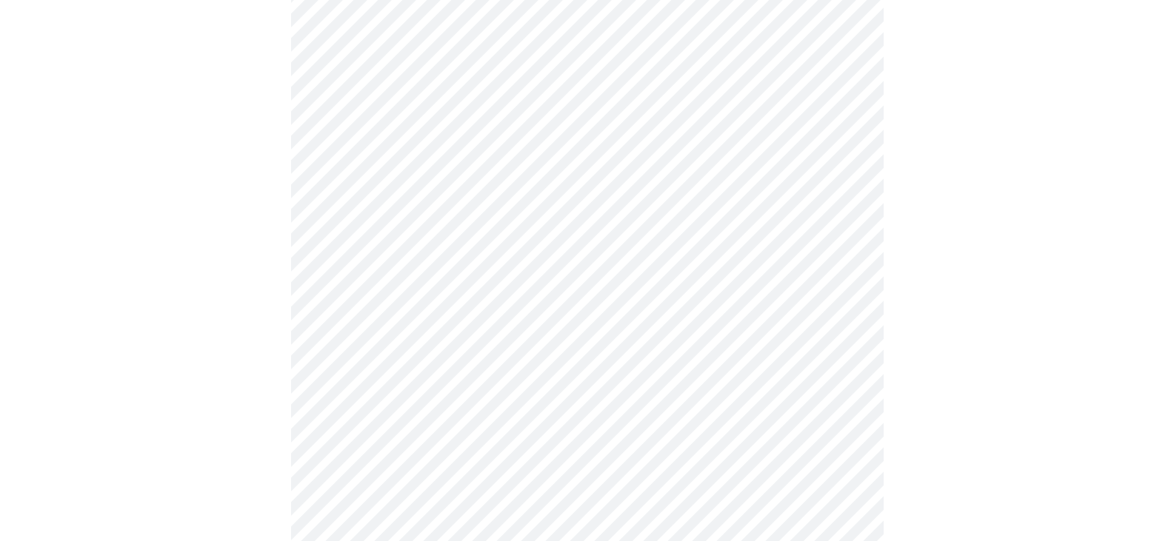
scroll to position [1152, 0]
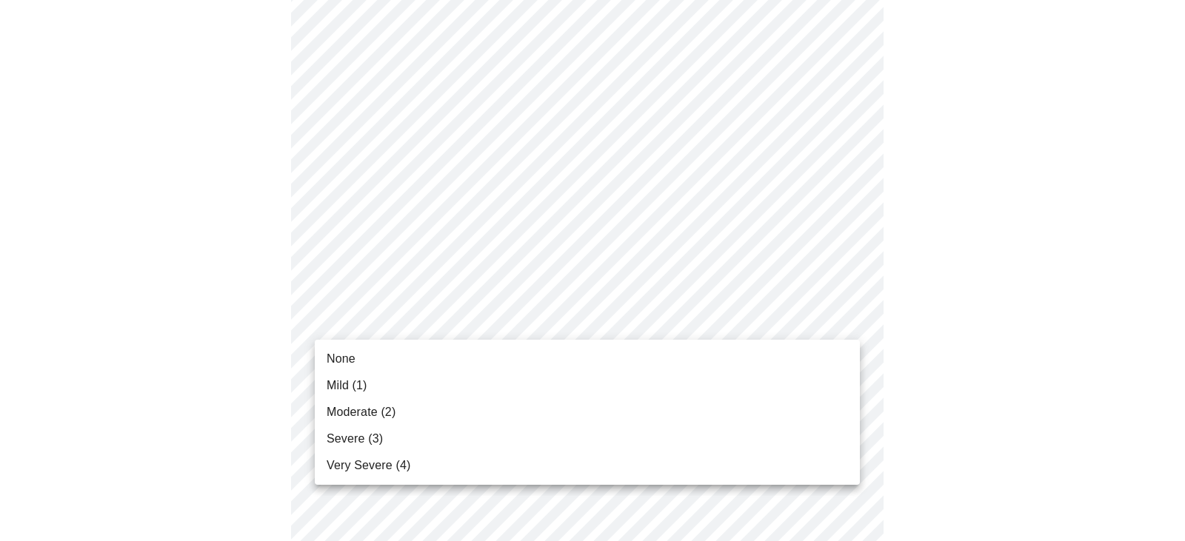
click at [339, 462] on span "Very Severe (4)" at bounding box center [369, 466] width 84 height 18
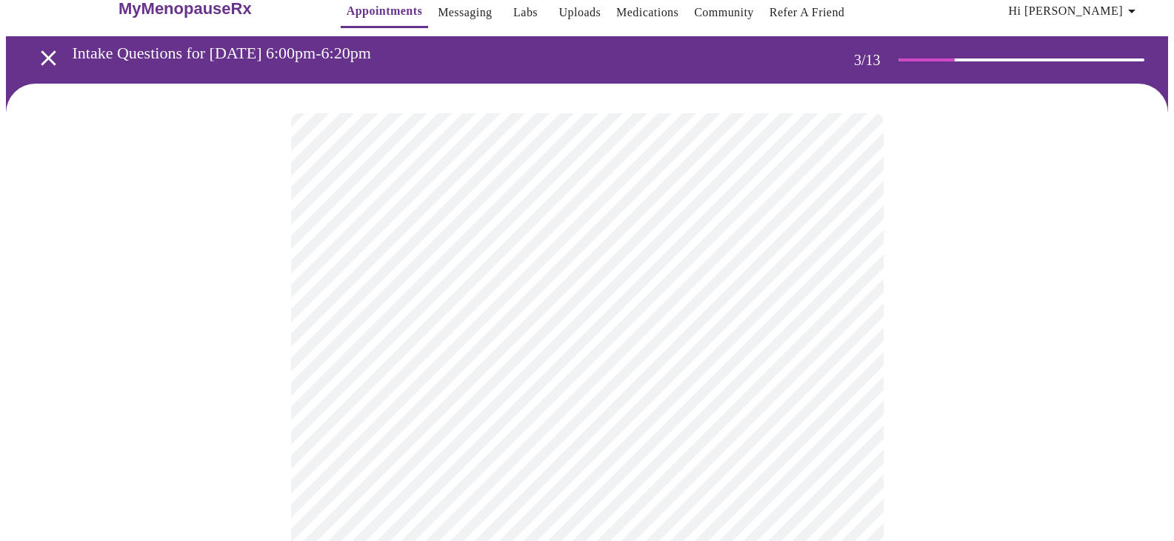
scroll to position [27, 0]
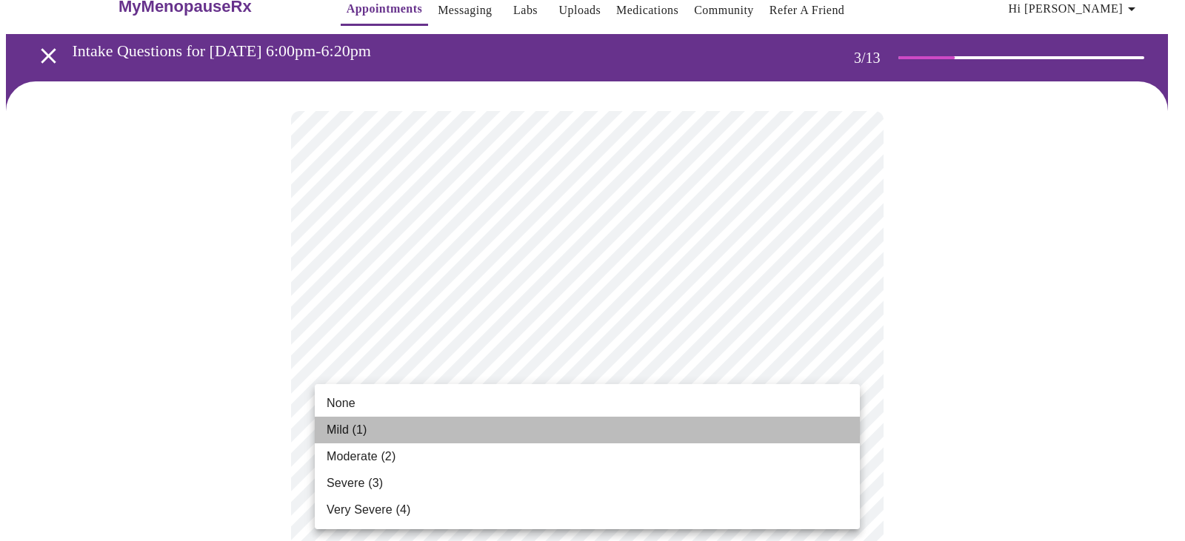
click at [492, 430] on li "Mild (1)" at bounding box center [587, 430] width 545 height 27
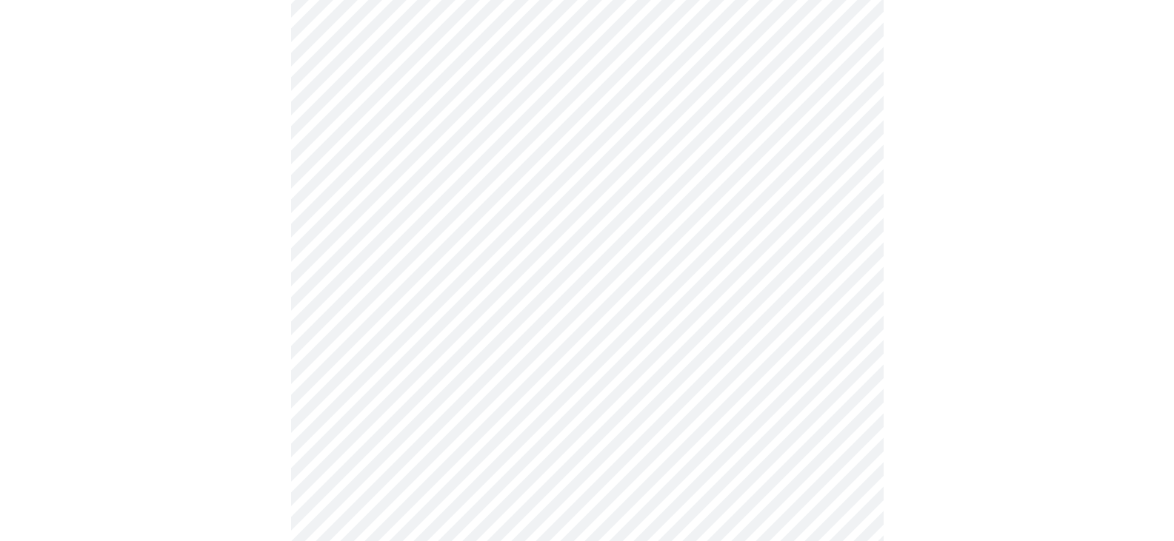
scroll to position [547, 0]
click at [770, 338] on body "MyMenopauseRx Appointments Messaging Labs Uploads Medications Community Refer a…" at bounding box center [587, 190] width 1162 height 1462
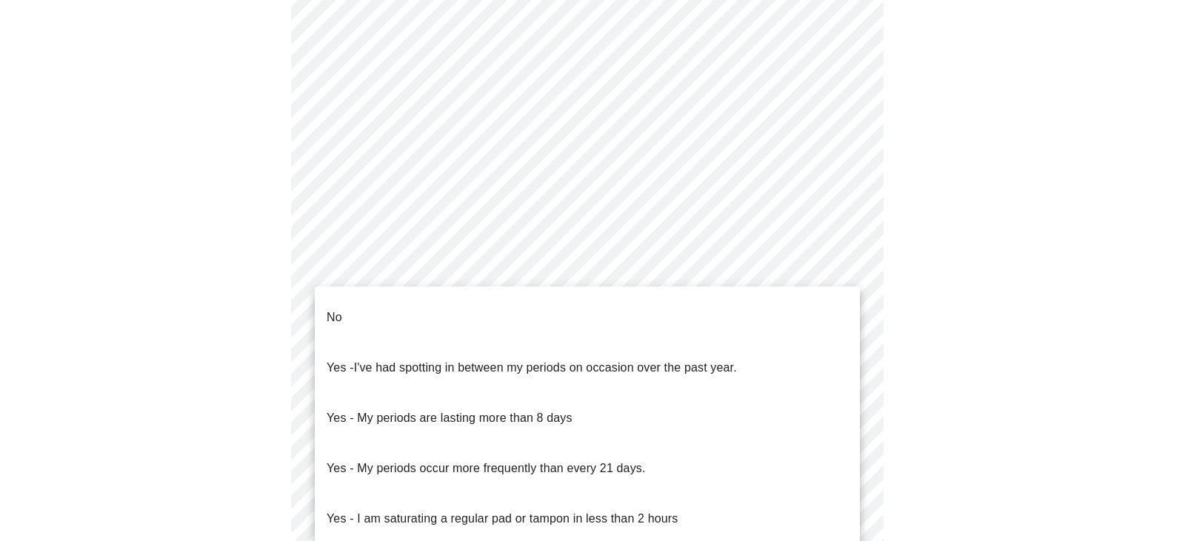
click at [495, 301] on li "No" at bounding box center [587, 318] width 545 height 50
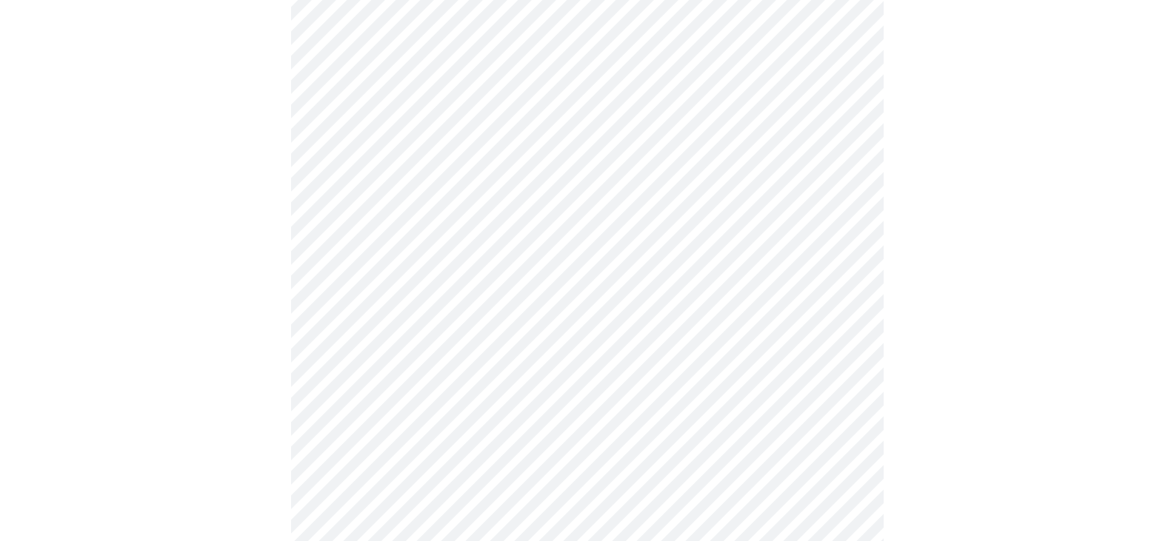
click at [764, 463] on body "MyMenopauseRx Appointments Messaging Labs Uploads Medications Community Refer a…" at bounding box center [587, 185] width 1162 height 1453
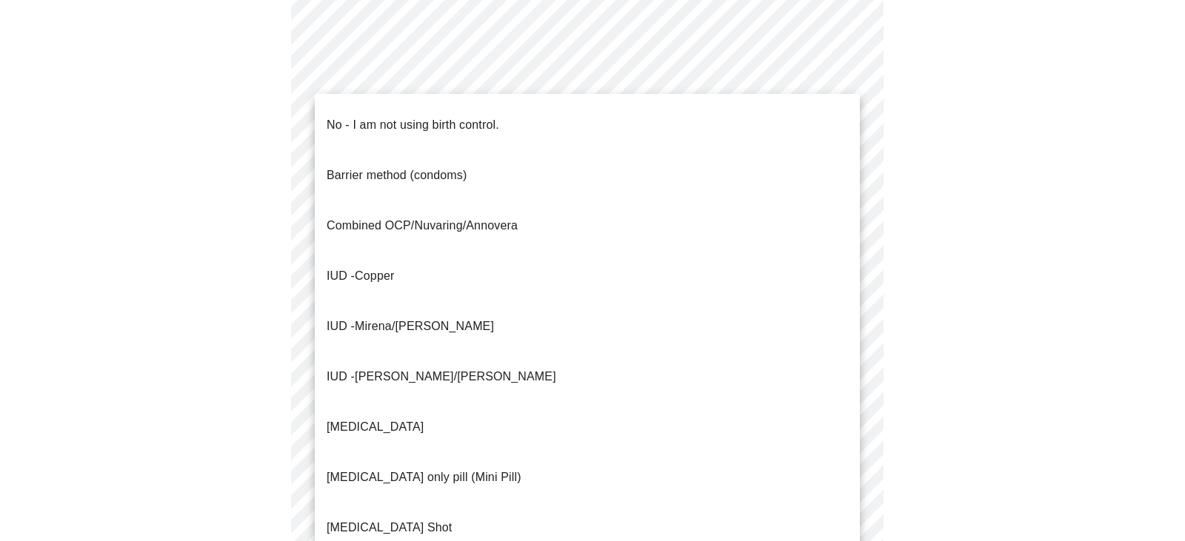
click at [595, 108] on li "No - I am not using birth control." at bounding box center [587, 125] width 545 height 50
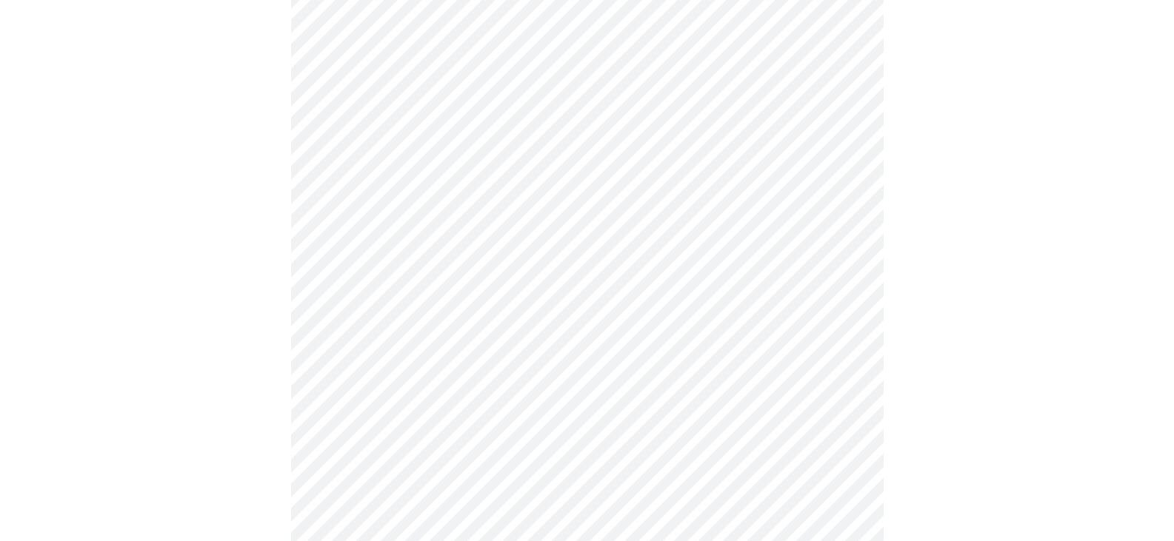
scroll to position [758, 0]
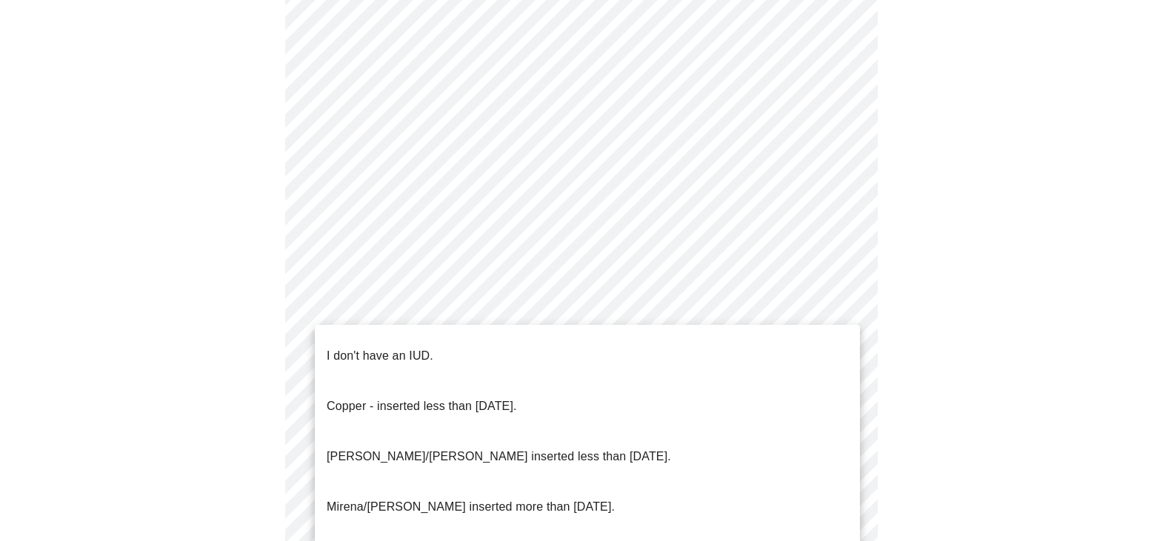
click at [671, 341] on li "I don't have an IUD." at bounding box center [587, 356] width 545 height 50
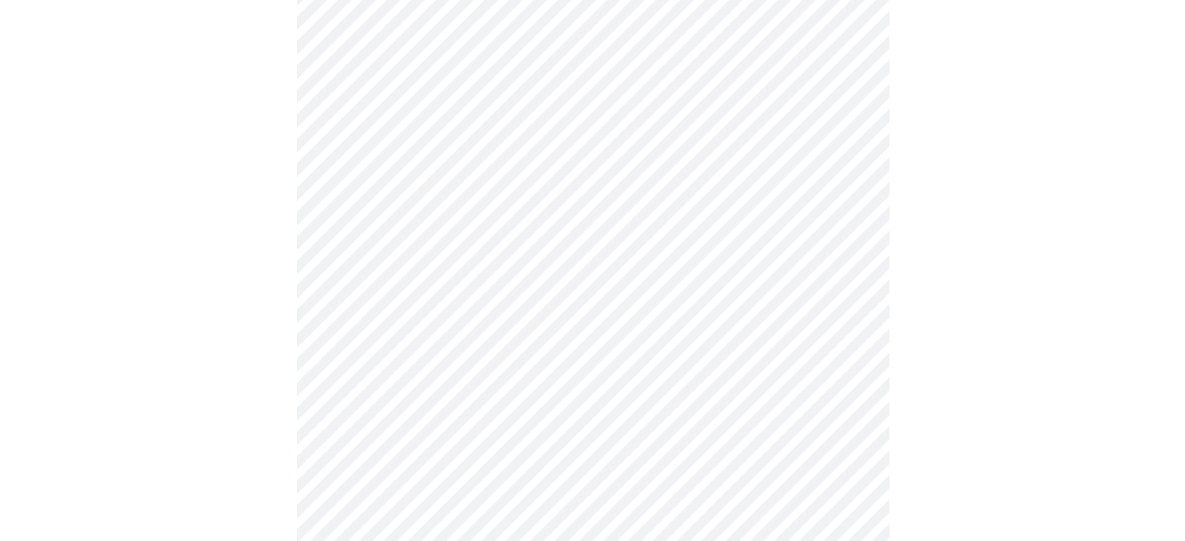
scroll to position [894, 0]
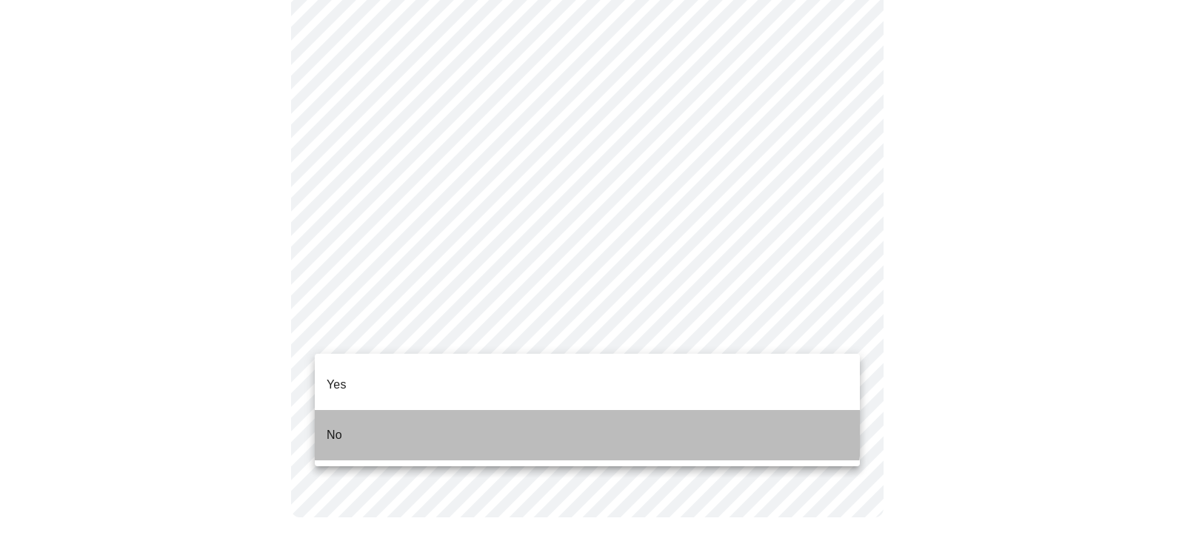
click at [475, 410] on li "No" at bounding box center [587, 435] width 545 height 50
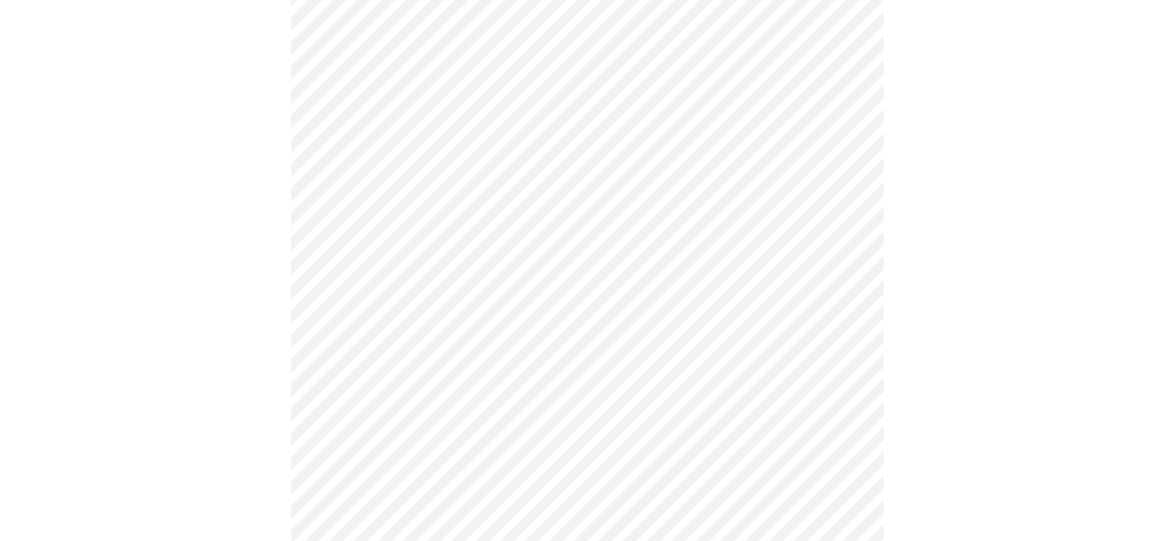
scroll to position [3764, 0]
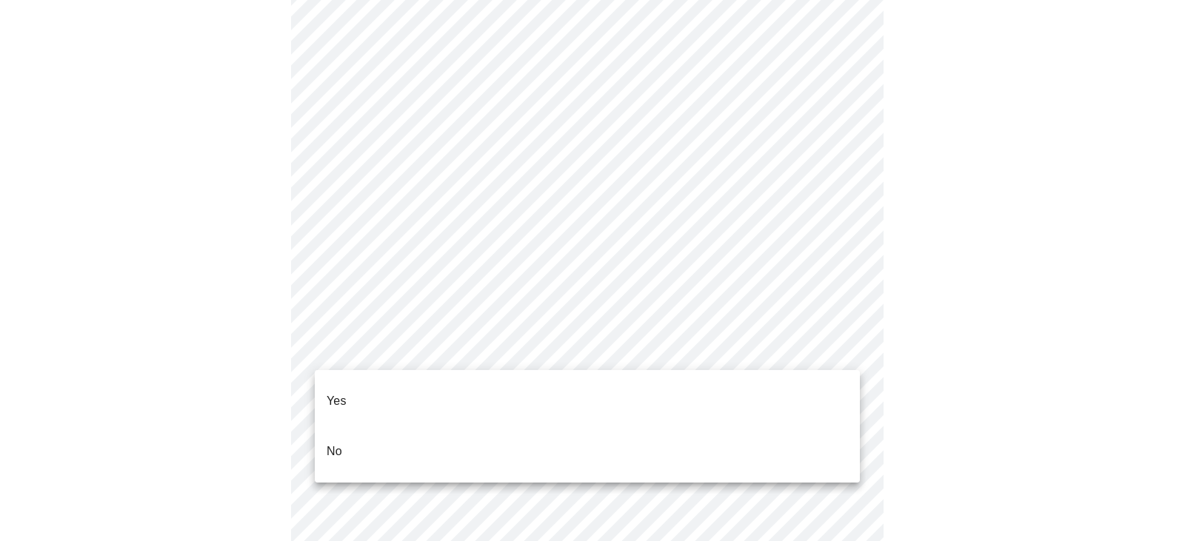
click at [328, 443] on p "No" at bounding box center [335, 452] width 16 height 18
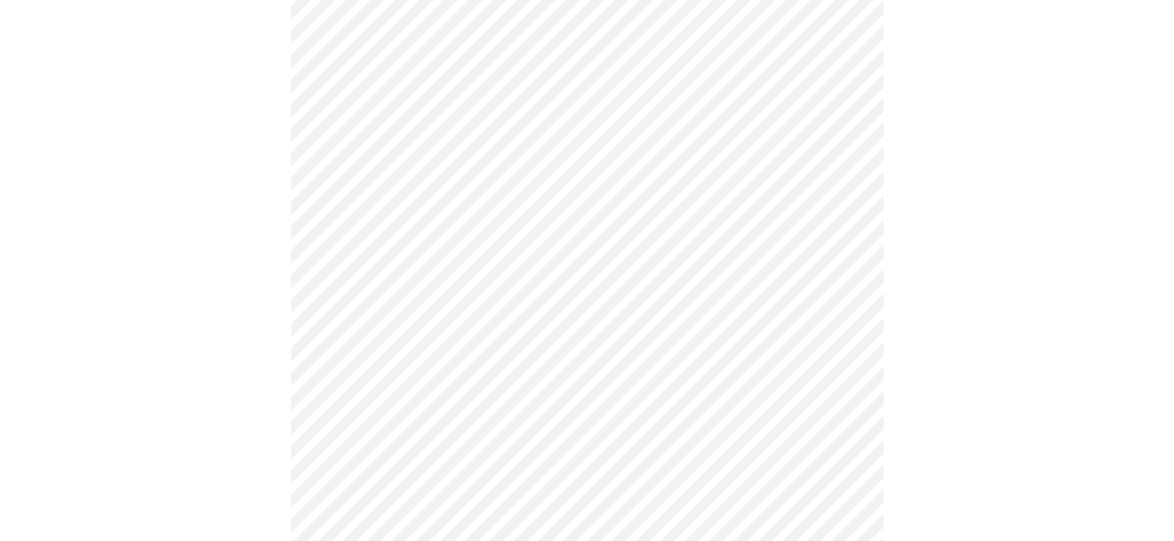
scroll to position [4019, 0]
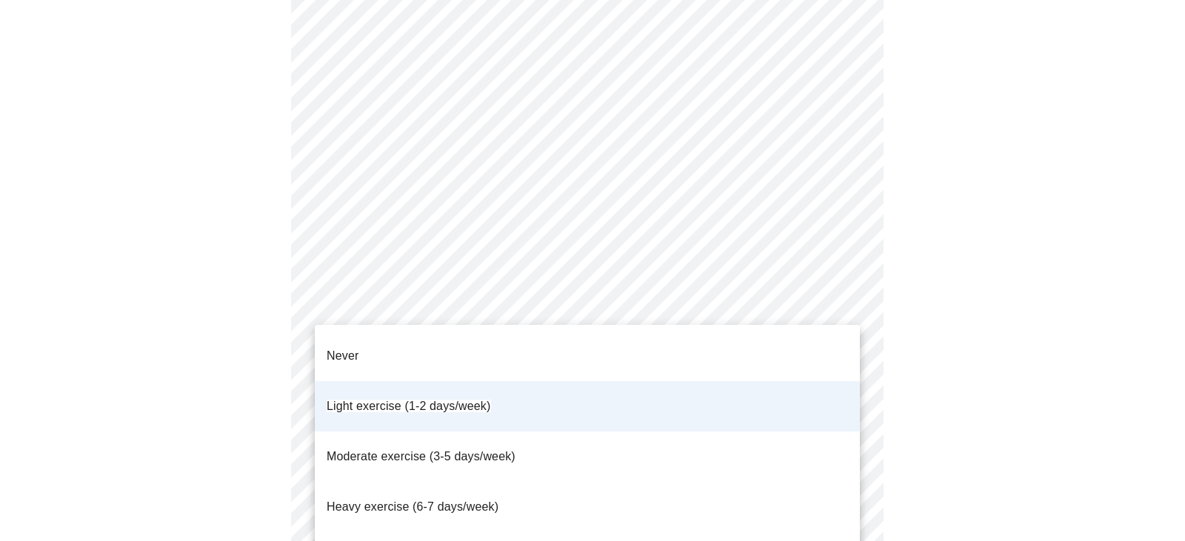
click at [1095, 136] on div at bounding box center [592, 270] width 1185 height 541
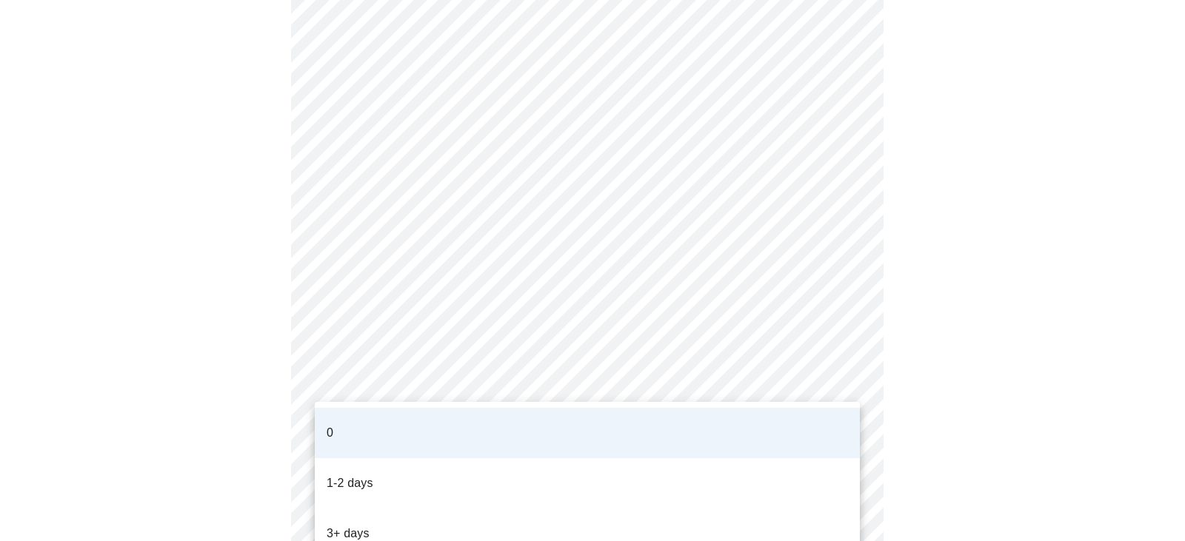
click at [514, 458] on li "1-2 days" at bounding box center [587, 483] width 545 height 50
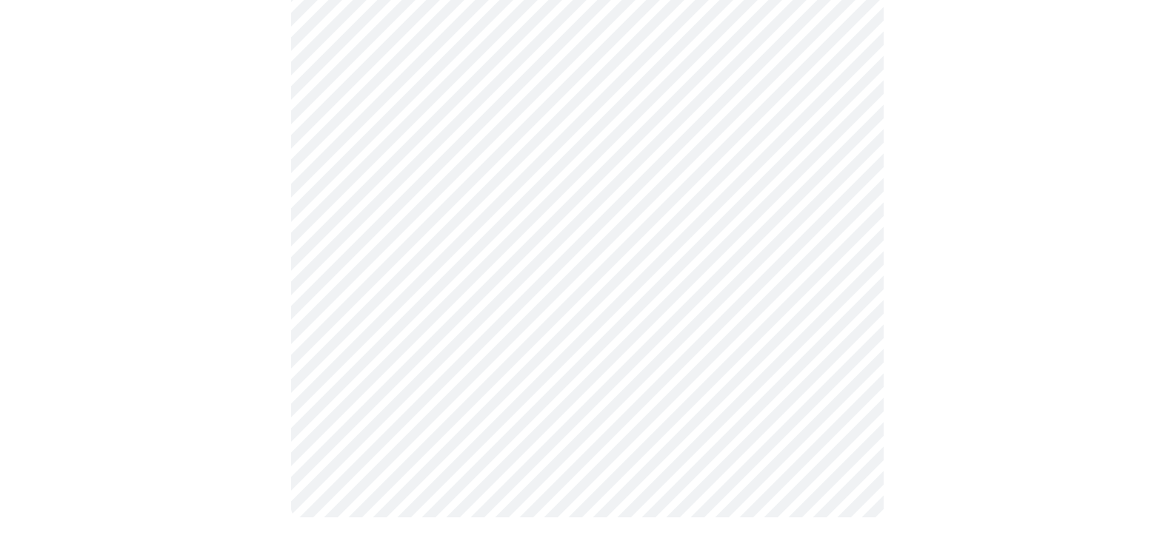
scroll to position [0, 0]
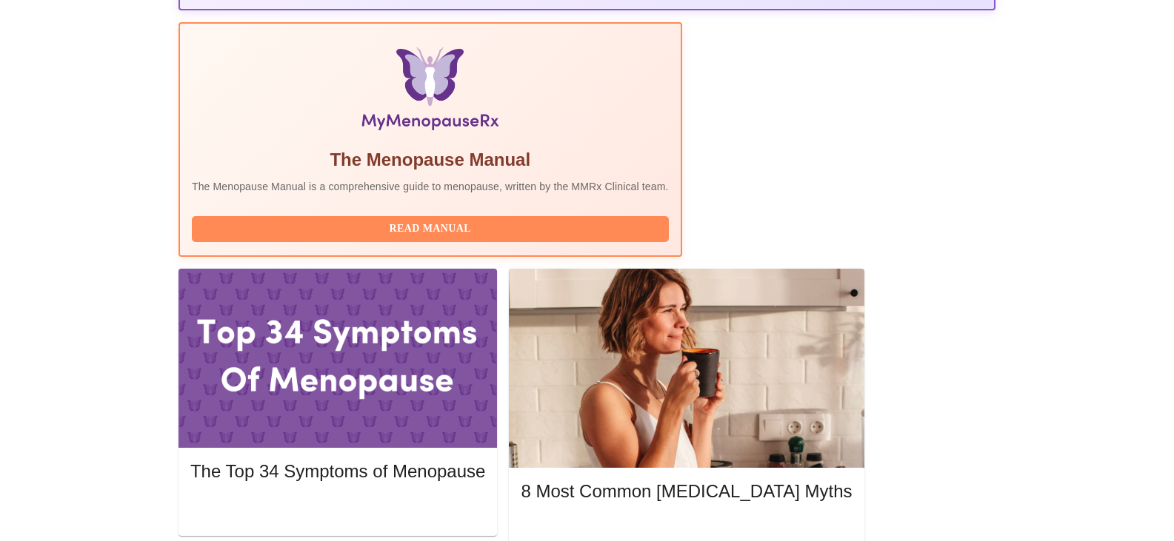
scroll to position [452, 0]
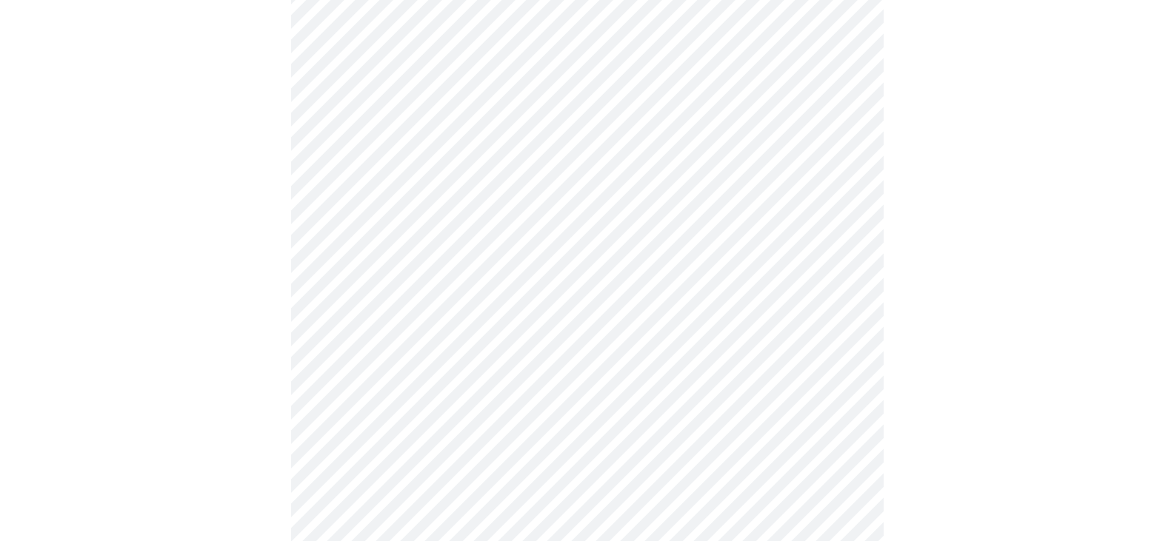
scroll to position [687, 0]
drag, startPoint x: 918, startPoint y: 347, endPoint x: 940, endPoint y: 156, distance: 193.0
click at [940, 156] on div at bounding box center [587, 92] width 1162 height 1341
click at [915, 404] on div at bounding box center [587, 92] width 1162 height 1341
drag, startPoint x: 915, startPoint y: 404, endPoint x: 930, endPoint y: 104, distance: 299.6
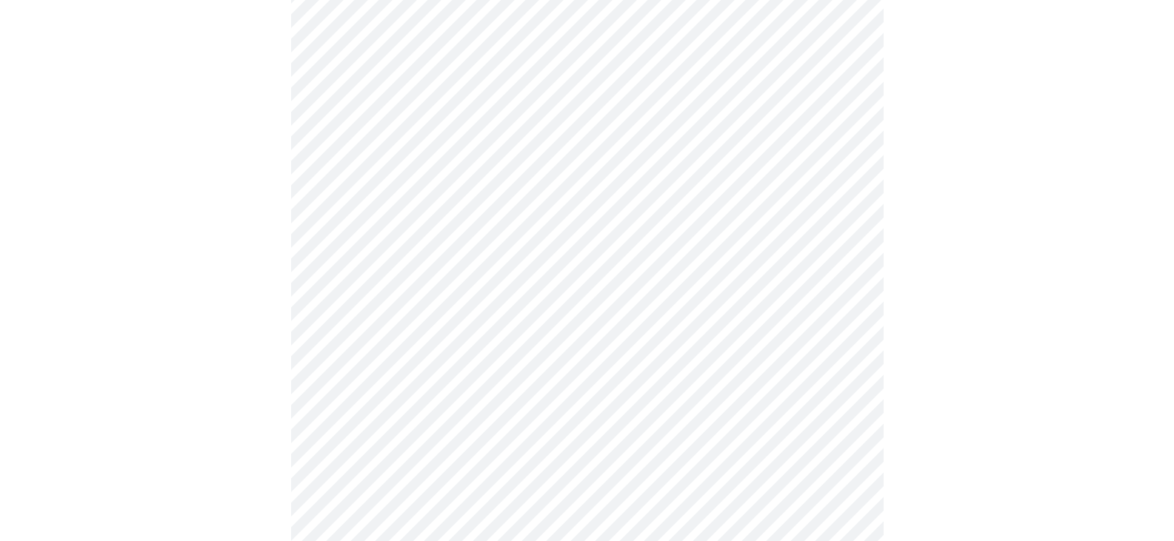
click at [927, 121] on div at bounding box center [587, 92] width 1162 height 1341
click at [1081, 43] on div at bounding box center [587, 92] width 1162 height 1341
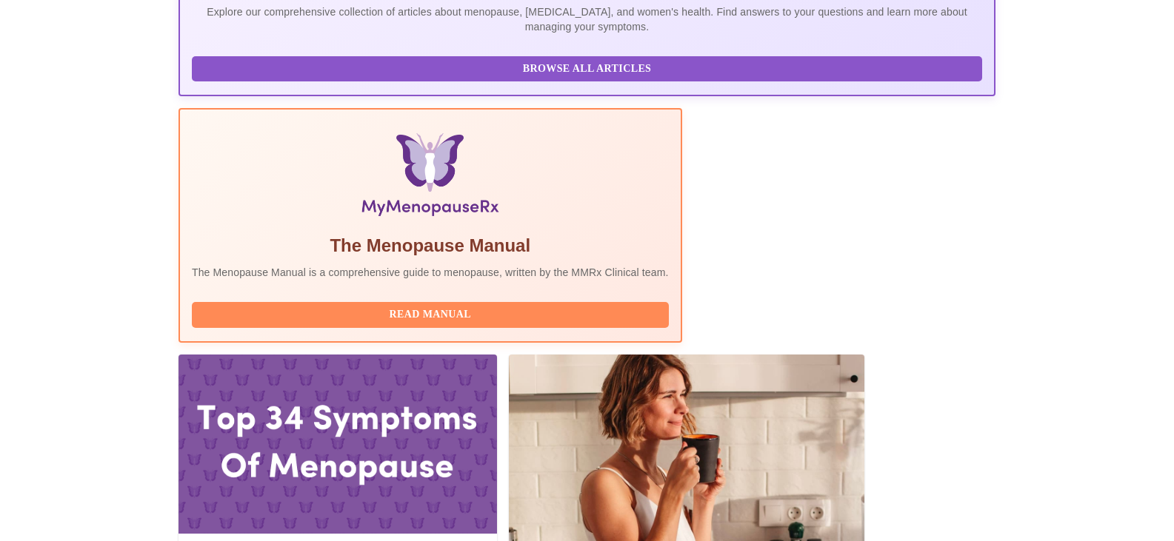
scroll to position [367, 0]
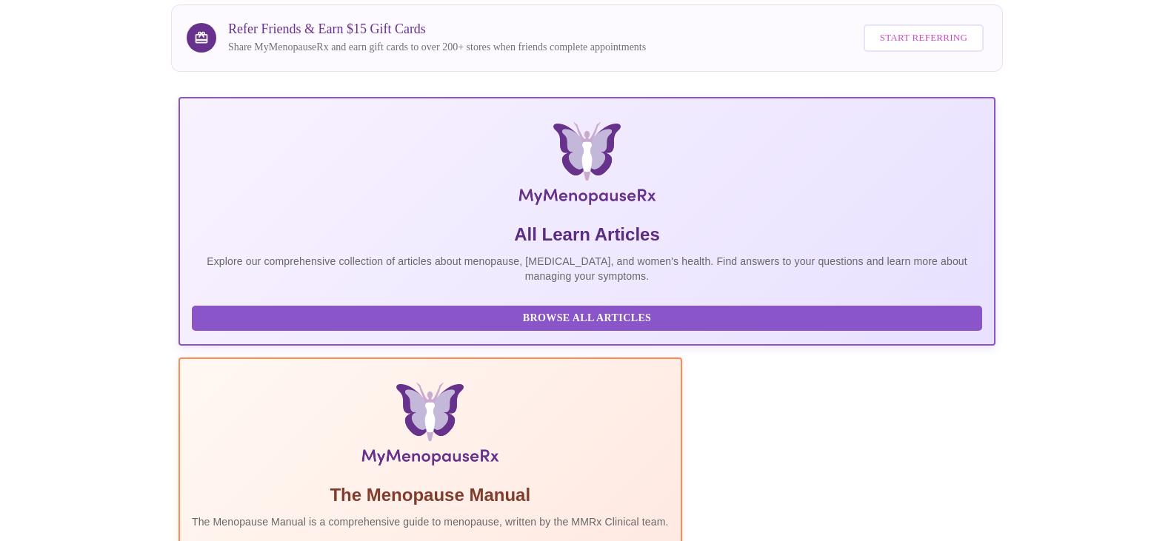
scroll to position [117, 0]
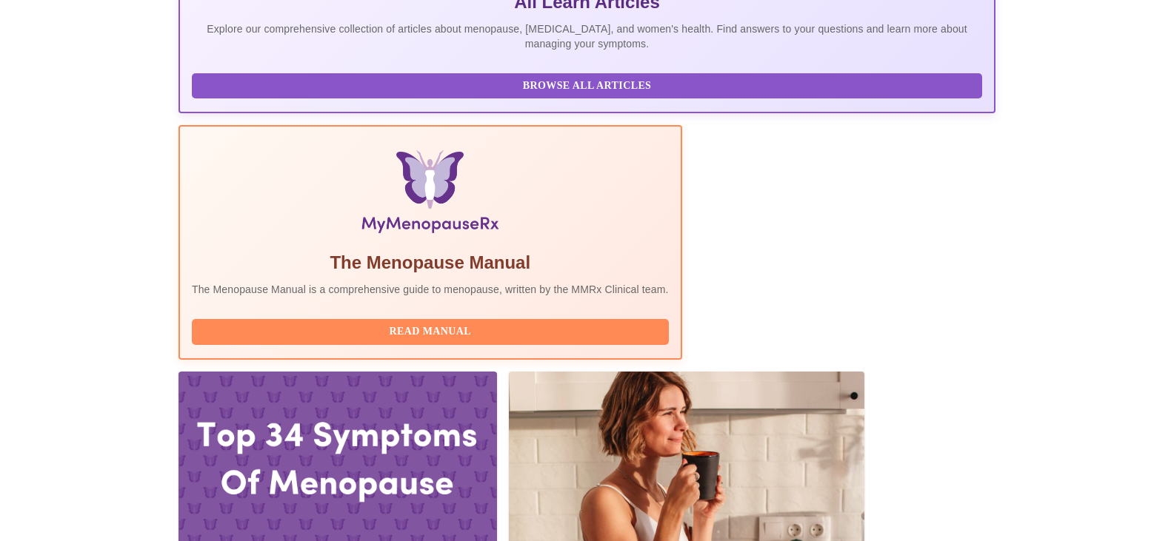
scroll to position [350, 0]
